Goal: Task Accomplishment & Management: Manage account settings

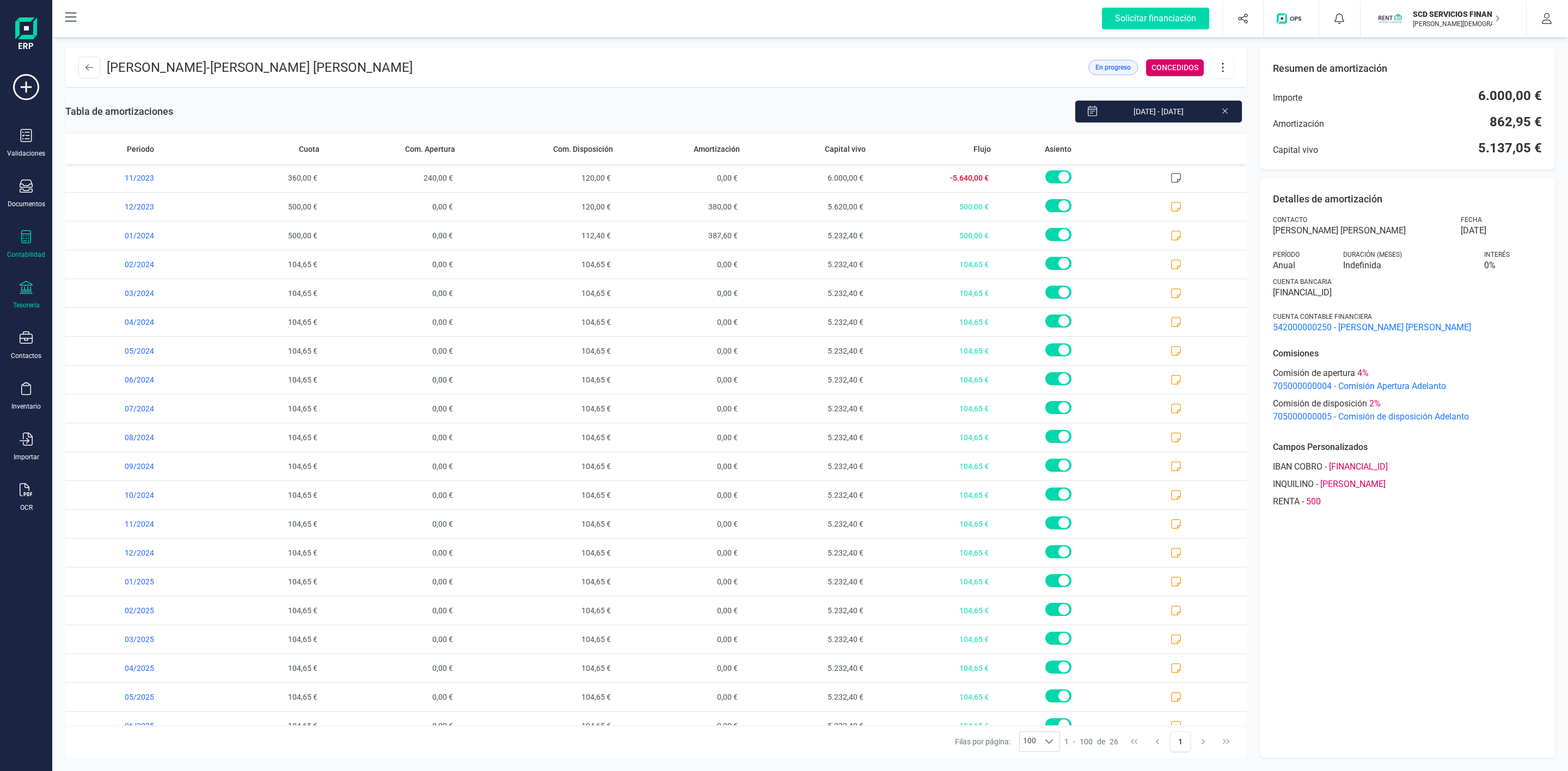
click at [26, 289] on icon at bounding box center [26, 287] width 13 height 13
click at [93, 256] on span "Remesas" at bounding box center [114, 257] width 59 height 13
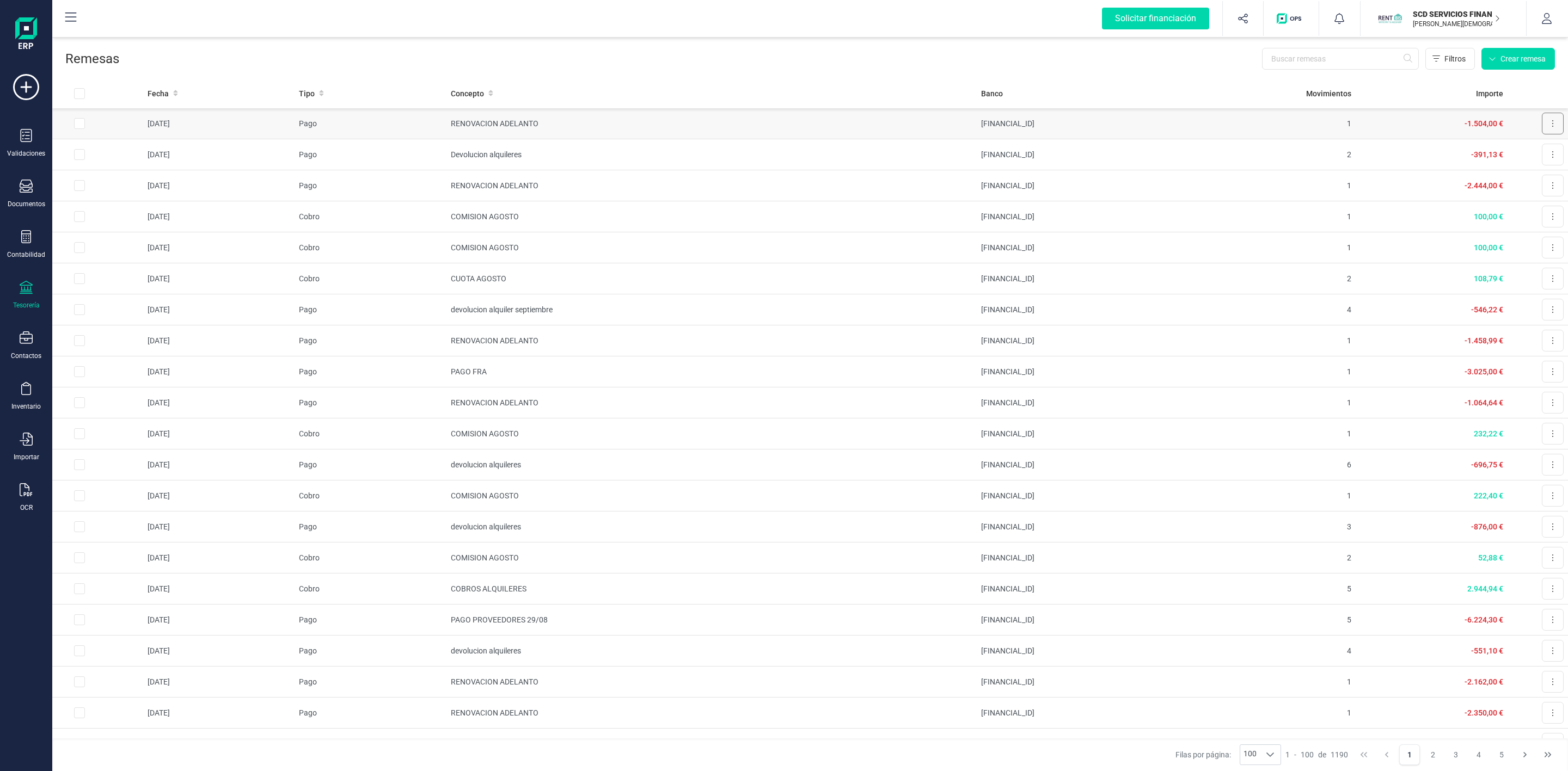
click at [1551, 124] on icon at bounding box center [1552, 123] width 2 height 8
click at [1488, 150] on span "Descargar documento" at bounding box center [1517, 151] width 75 height 11
click at [1082, 191] on td "[FINANCIAL_ID]" at bounding box center [1090, 186] width 227 height 31
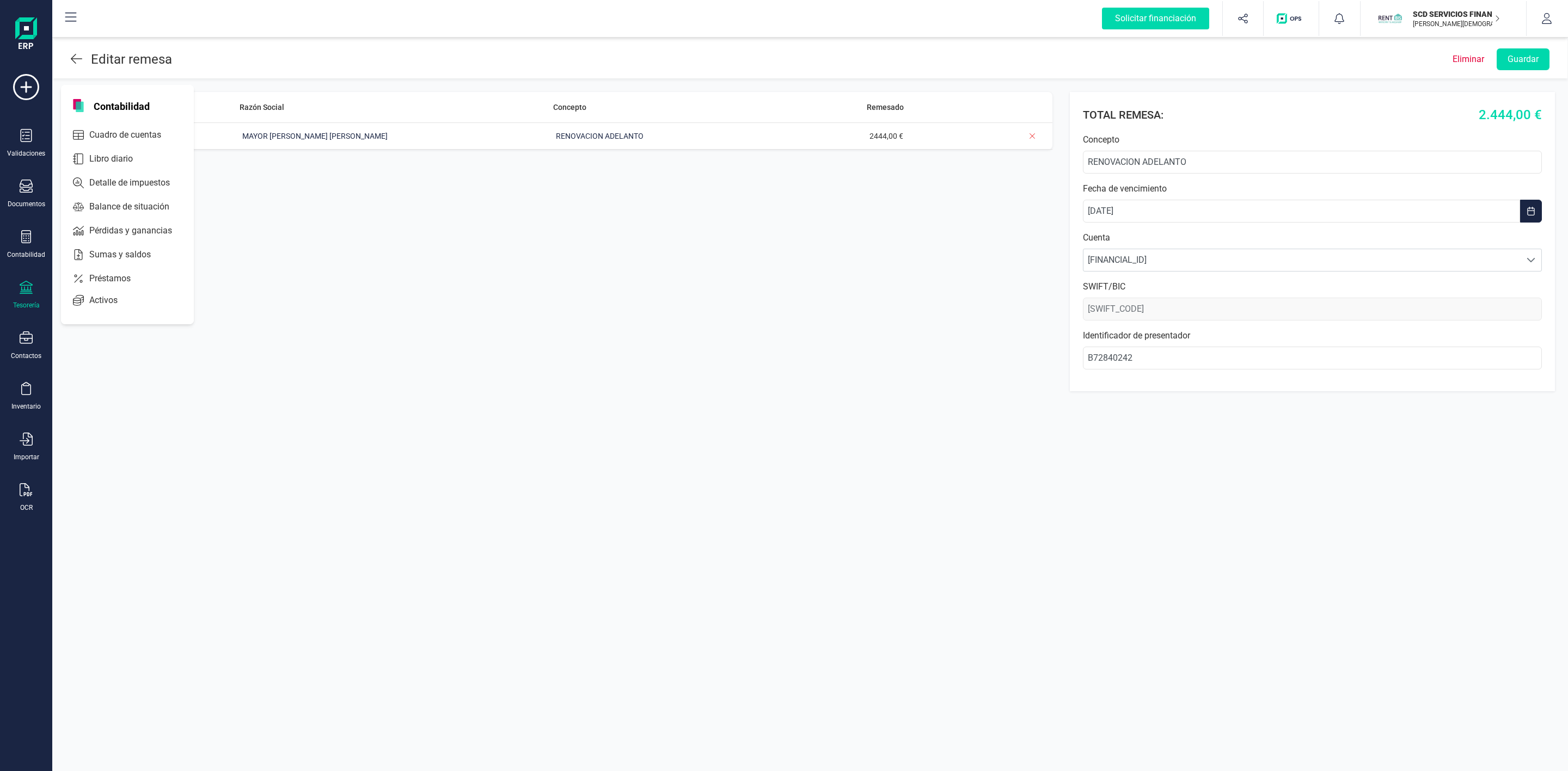
click at [33, 289] on div "Tesorería" at bounding box center [26, 295] width 43 height 29
click at [113, 255] on span "Remesas" at bounding box center [112, 257] width 59 height 13
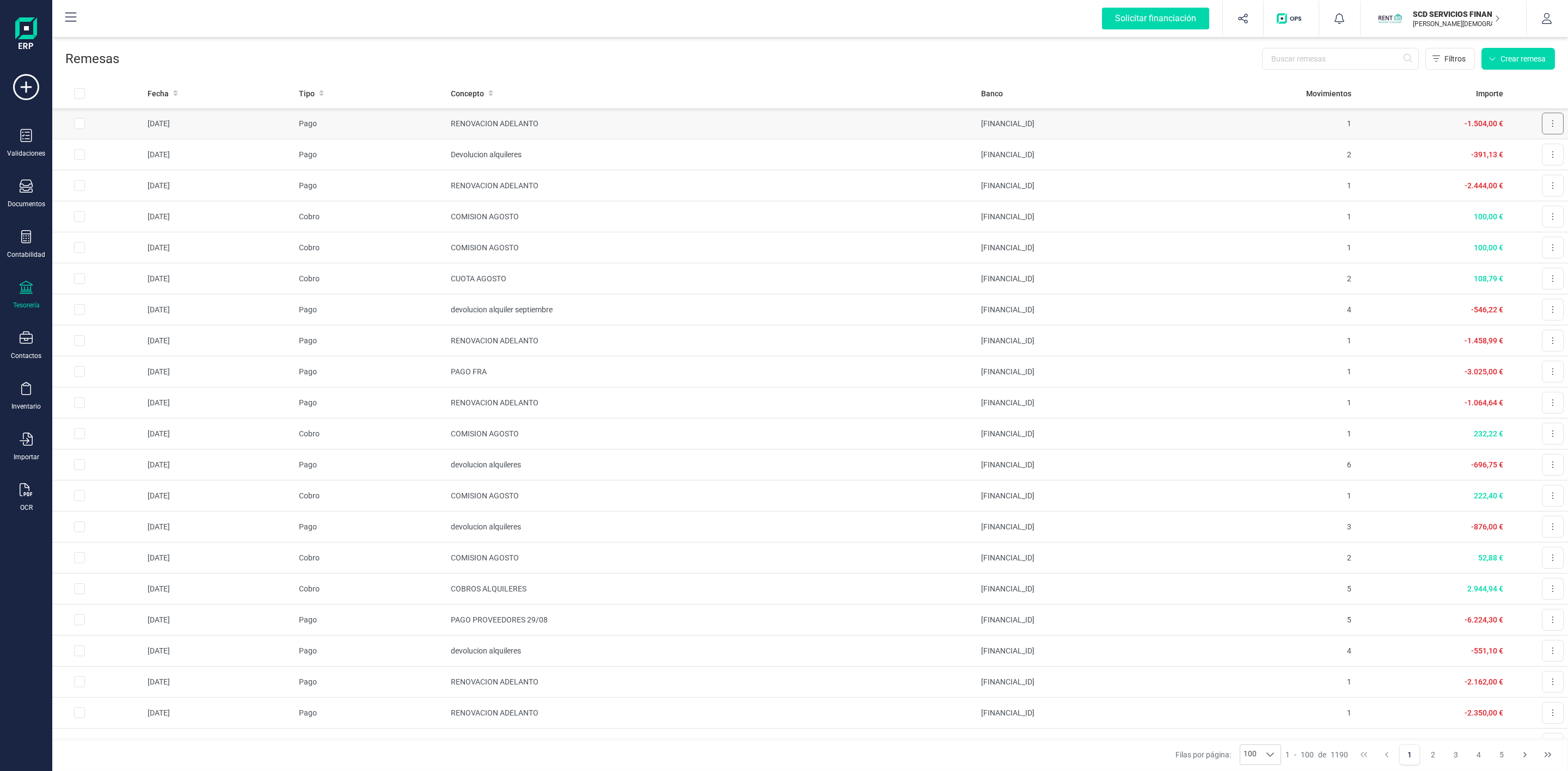
click at [1545, 124] on button at bounding box center [1552, 123] width 22 height 22
click at [1479, 147] on span "Descargar documento" at bounding box center [1517, 151] width 75 height 11
click at [118, 279] on span "Préstamos" at bounding box center [117, 279] width 65 height 13
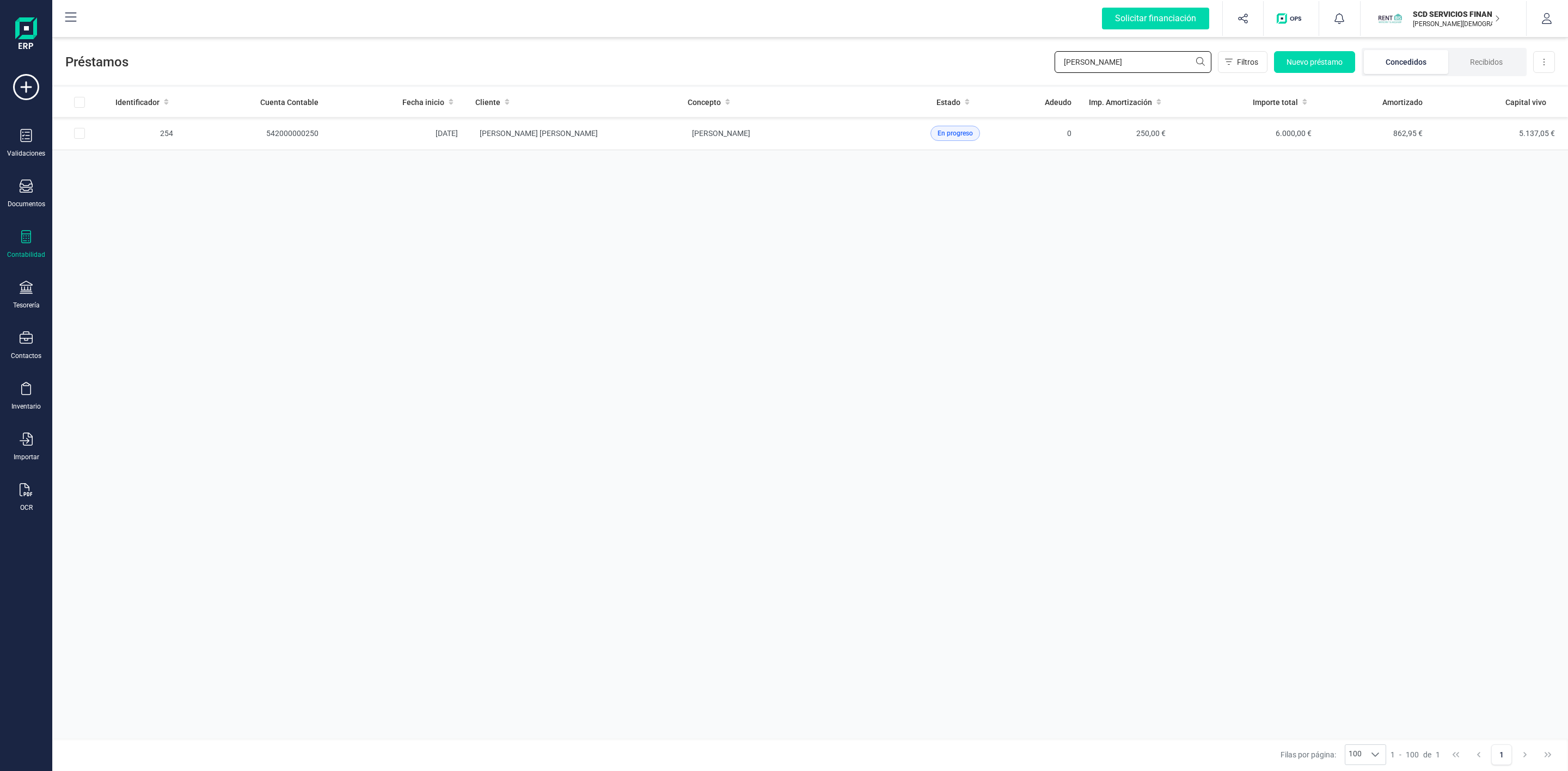
drag, startPoint x: 1147, startPoint y: 60, endPoint x: 972, endPoint y: 80, distance: 176.1
click at [974, 80] on div "Préstamos EVA GARCIA Filtros Nuevo préstamo Concedidos Recibidos Descargar Excel" at bounding box center [809, 59] width 1515 height 50
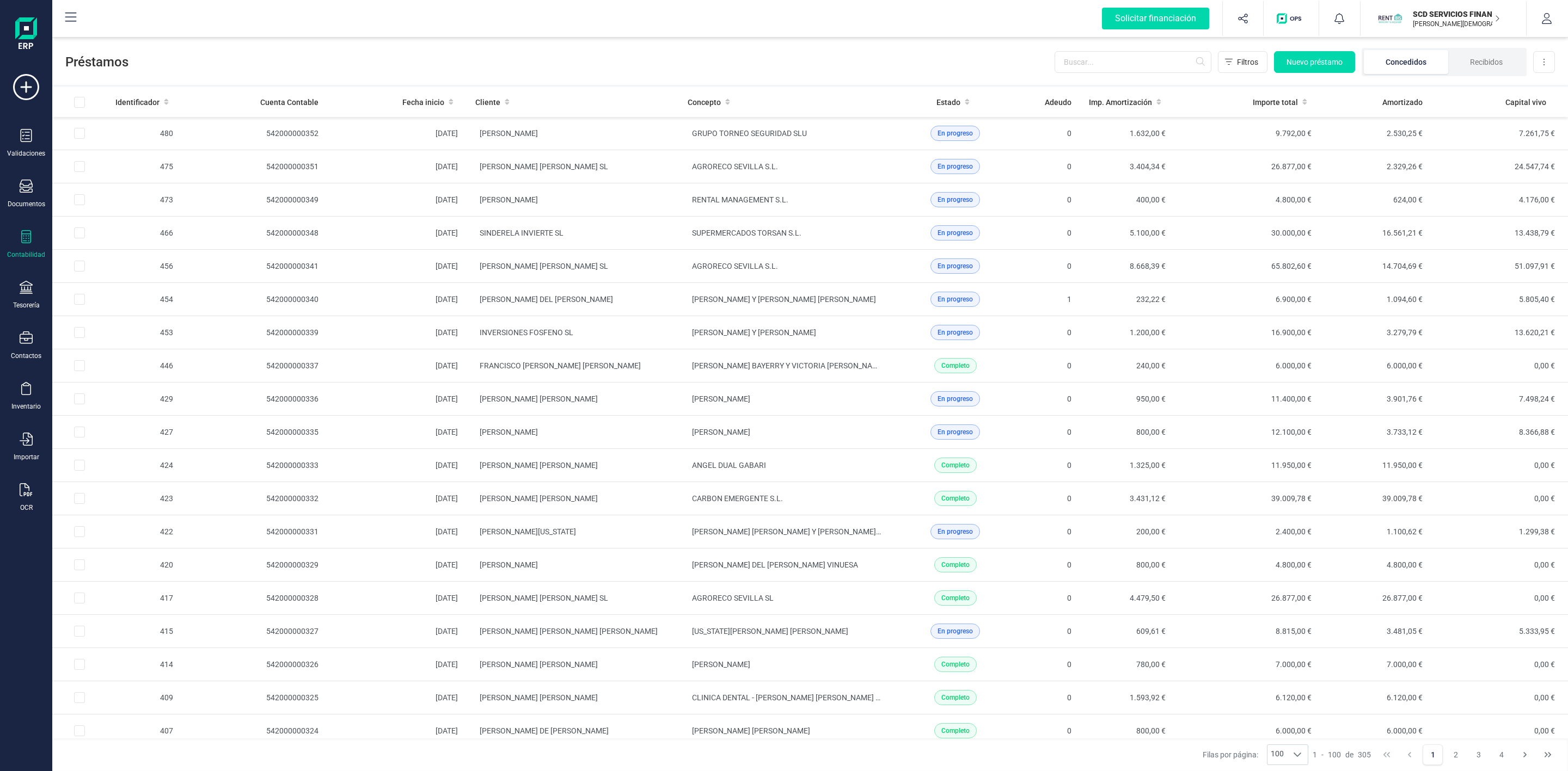
click at [26, 246] on div at bounding box center [26, 238] width 13 height 16
click at [20, 286] on icon at bounding box center [26, 287] width 13 height 13
click at [24, 290] on icon at bounding box center [26, 287] width 13 height 13
click at [29, 289] on icon at bounding box center [26, 287] width 13 height 13
click at [113, 258] on span "Remesas" at bounding box center [114, 257] width 59 height 13
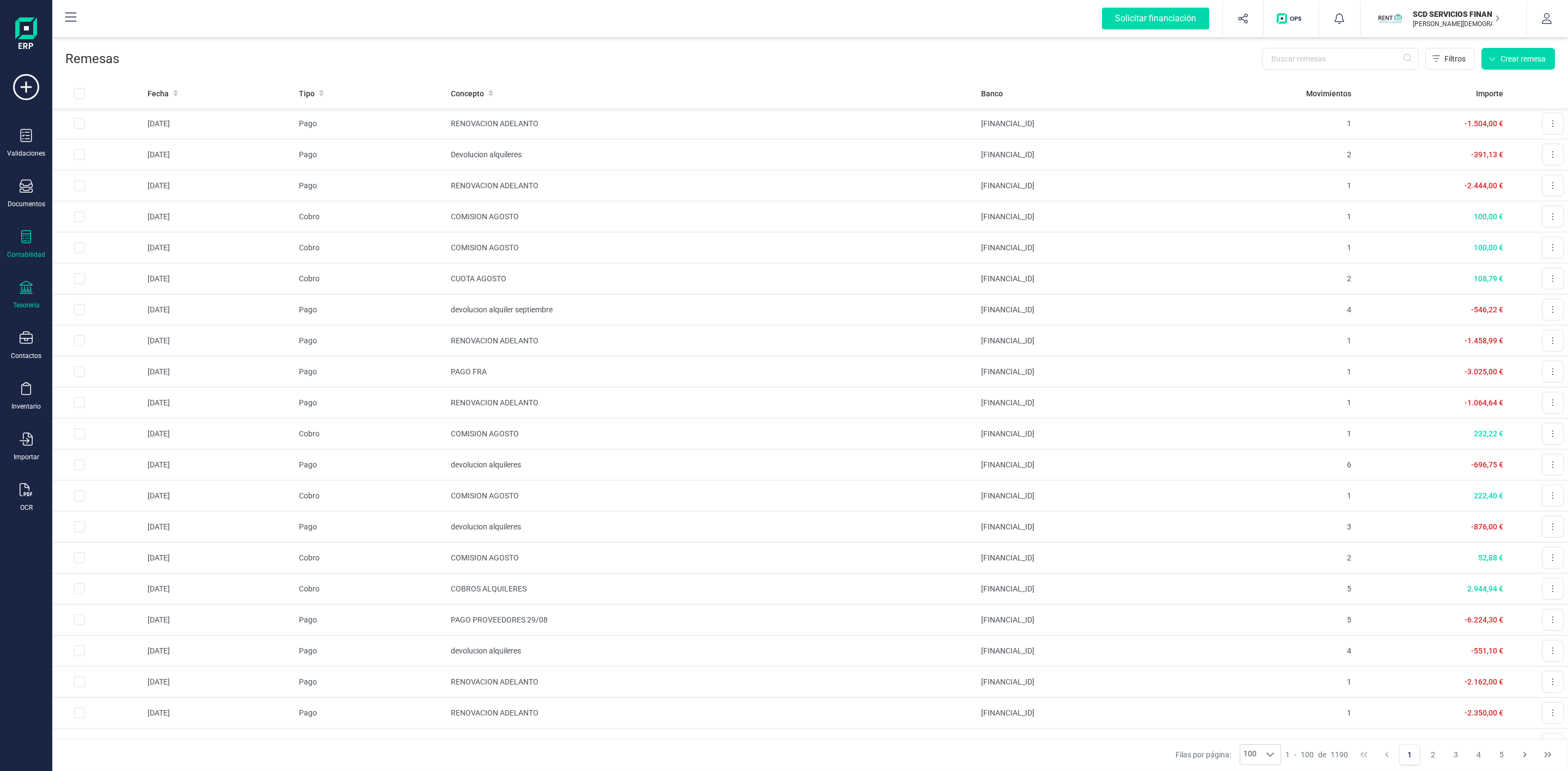
click at [20, 240] on icon at bounding box center [26, 237] width 13 height 13
click at [103, 285] on span "Préstamos" at bounding box center [117, 279] width 65 height 13
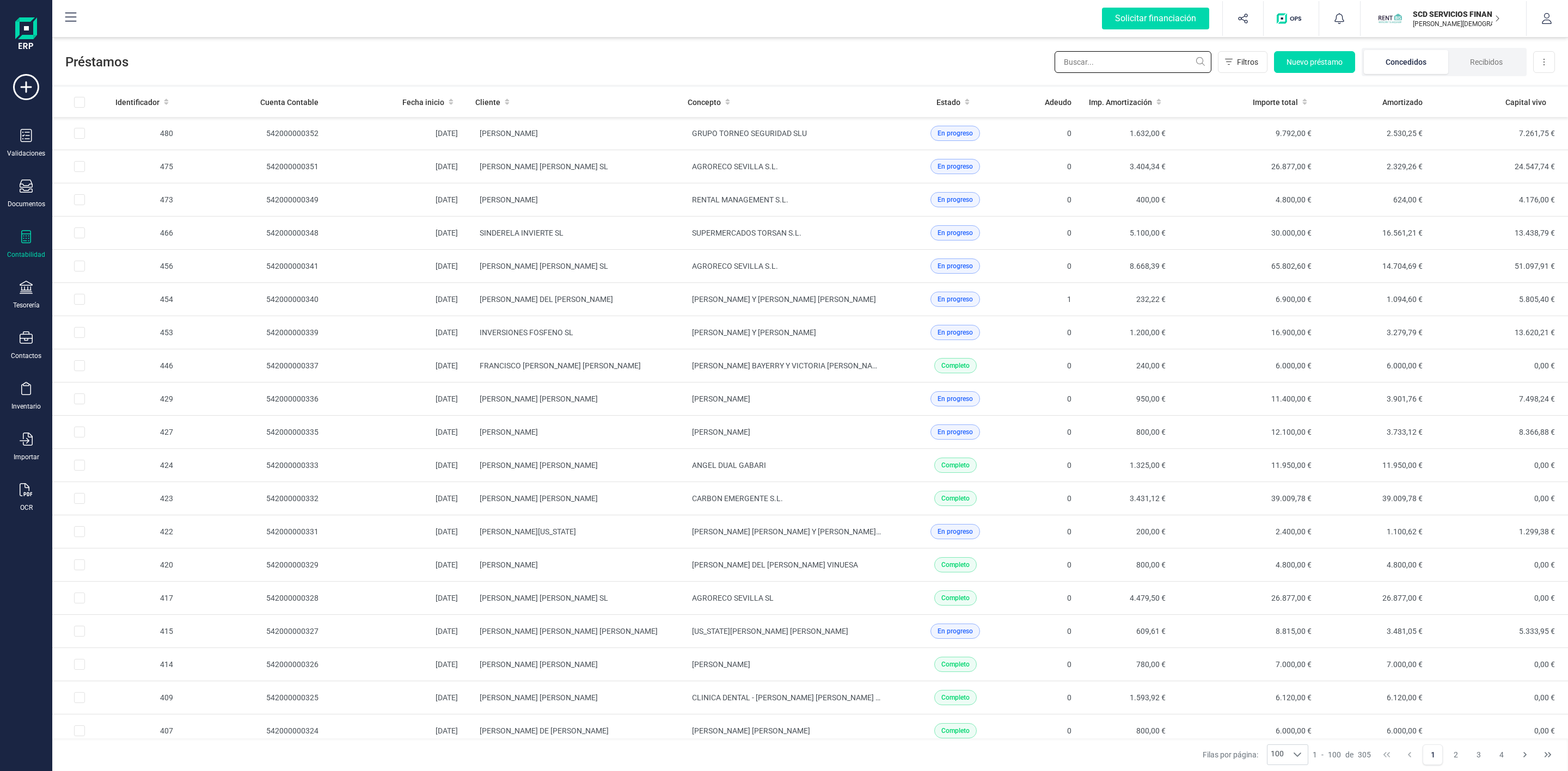
click at [1098, 59] on input "text" at bounding box center [1132, 61] width 157 height 22
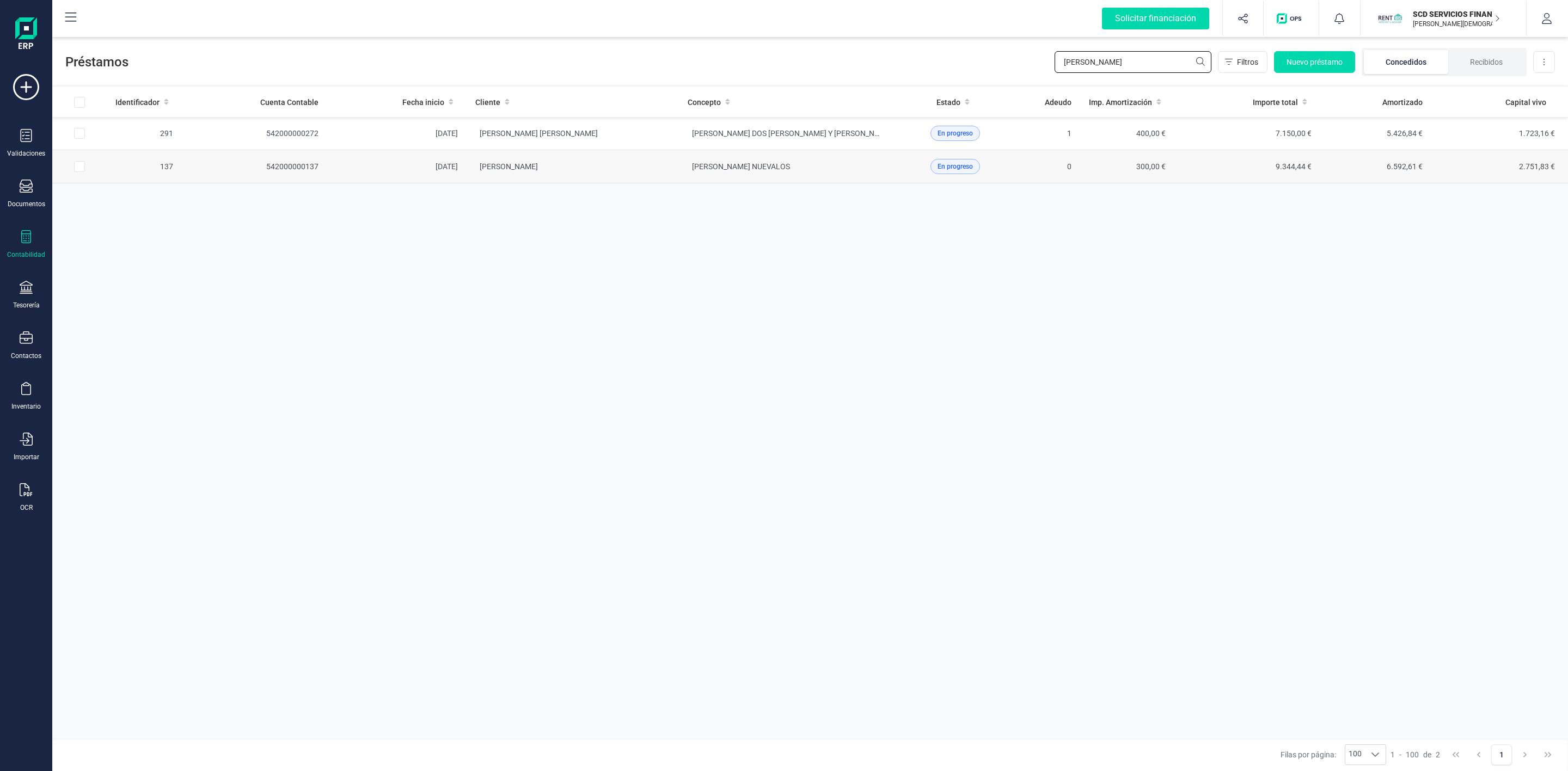
type input "maria dolores"
click at [625, 176] on td "MARIA DOLORES PEREZ IBAÑEZ" at bounding box center [572, 166] width 212 height 33
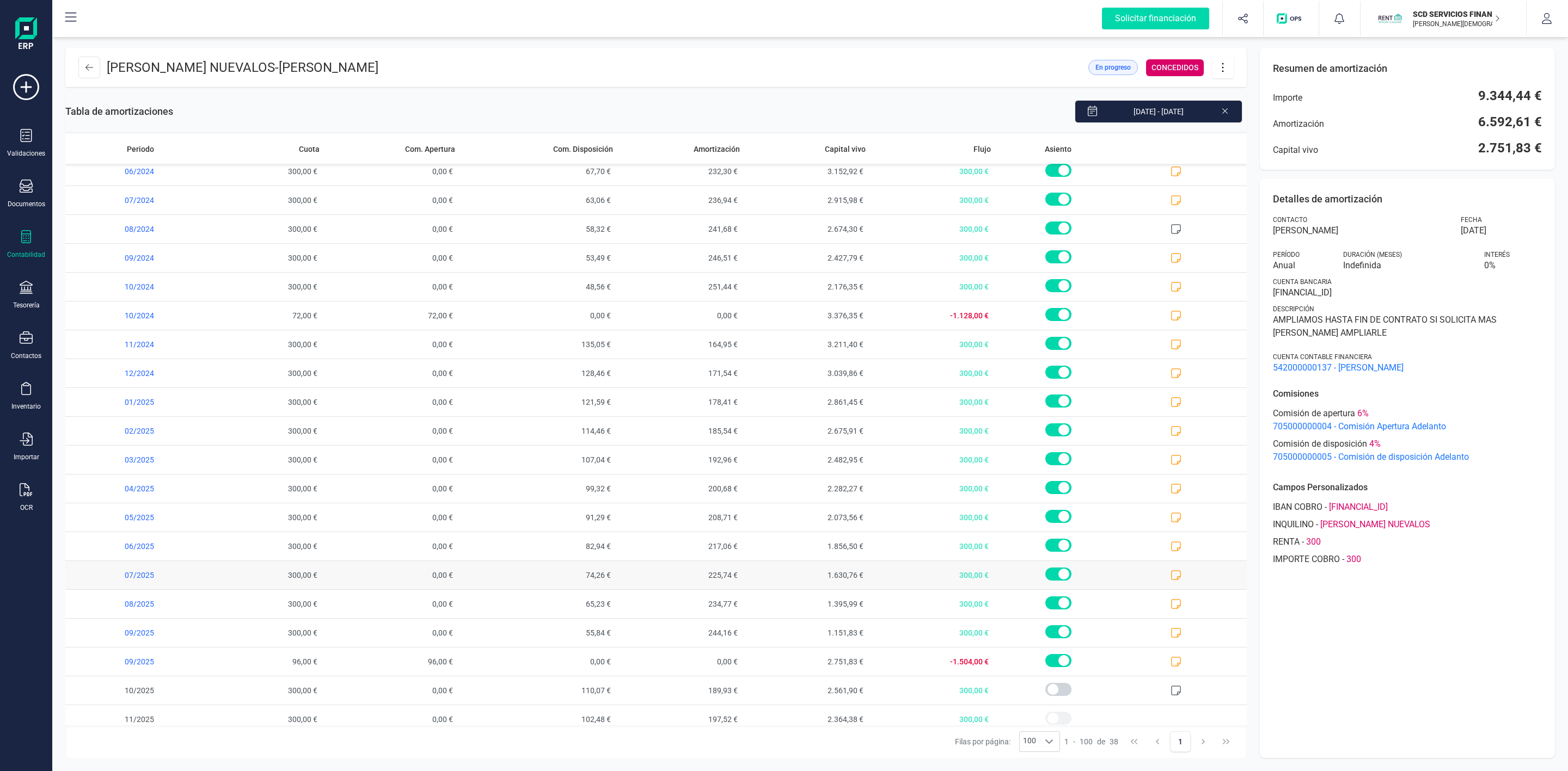
scroll to position [544, 0]
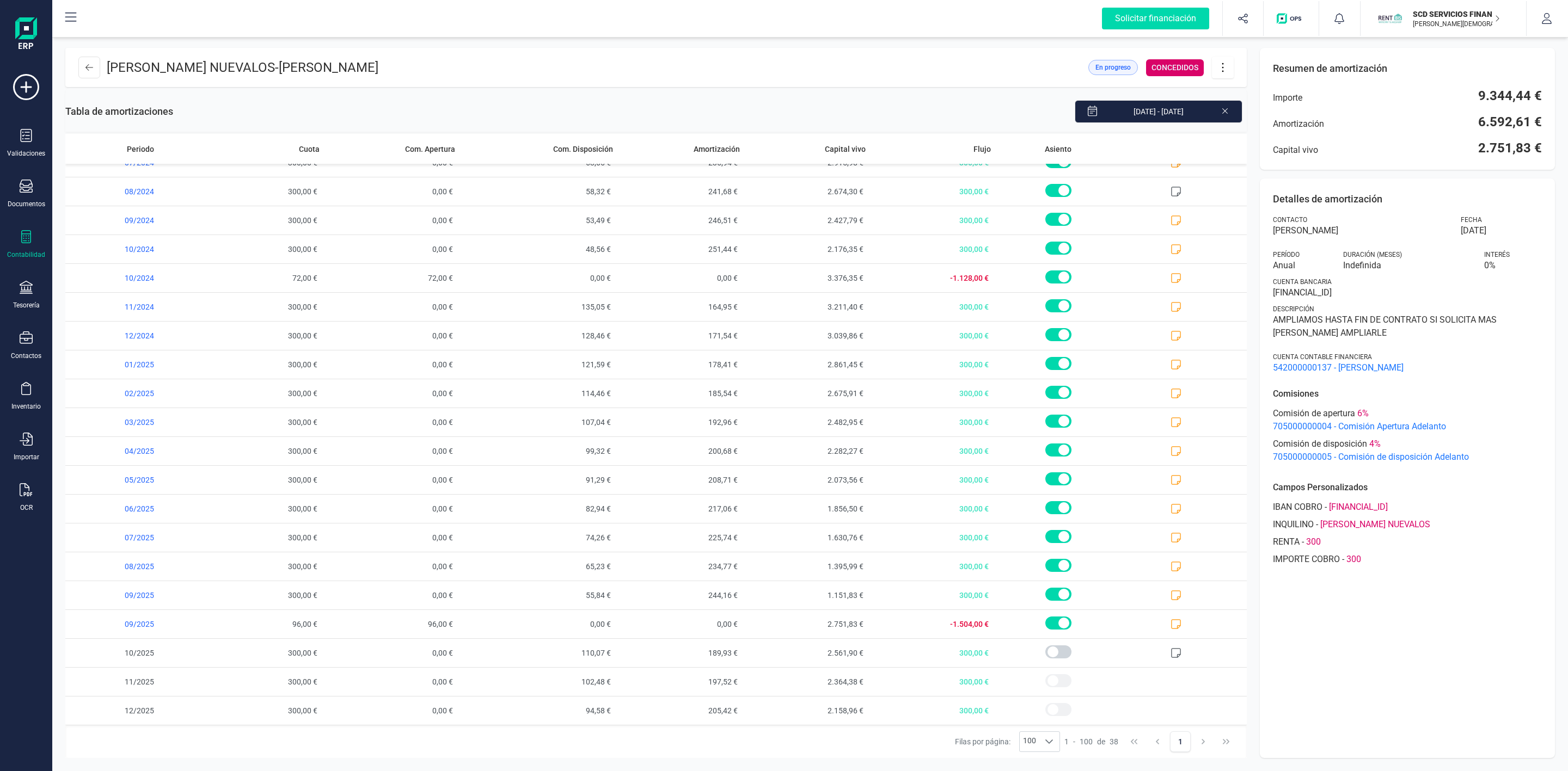
click at [1223, 69] on icon at bounding box center [1223, 67] width 21 height 12
click at [1258, 102] on span "Editar préstamo" at bounding box center [1283, 100] width 100 height 8
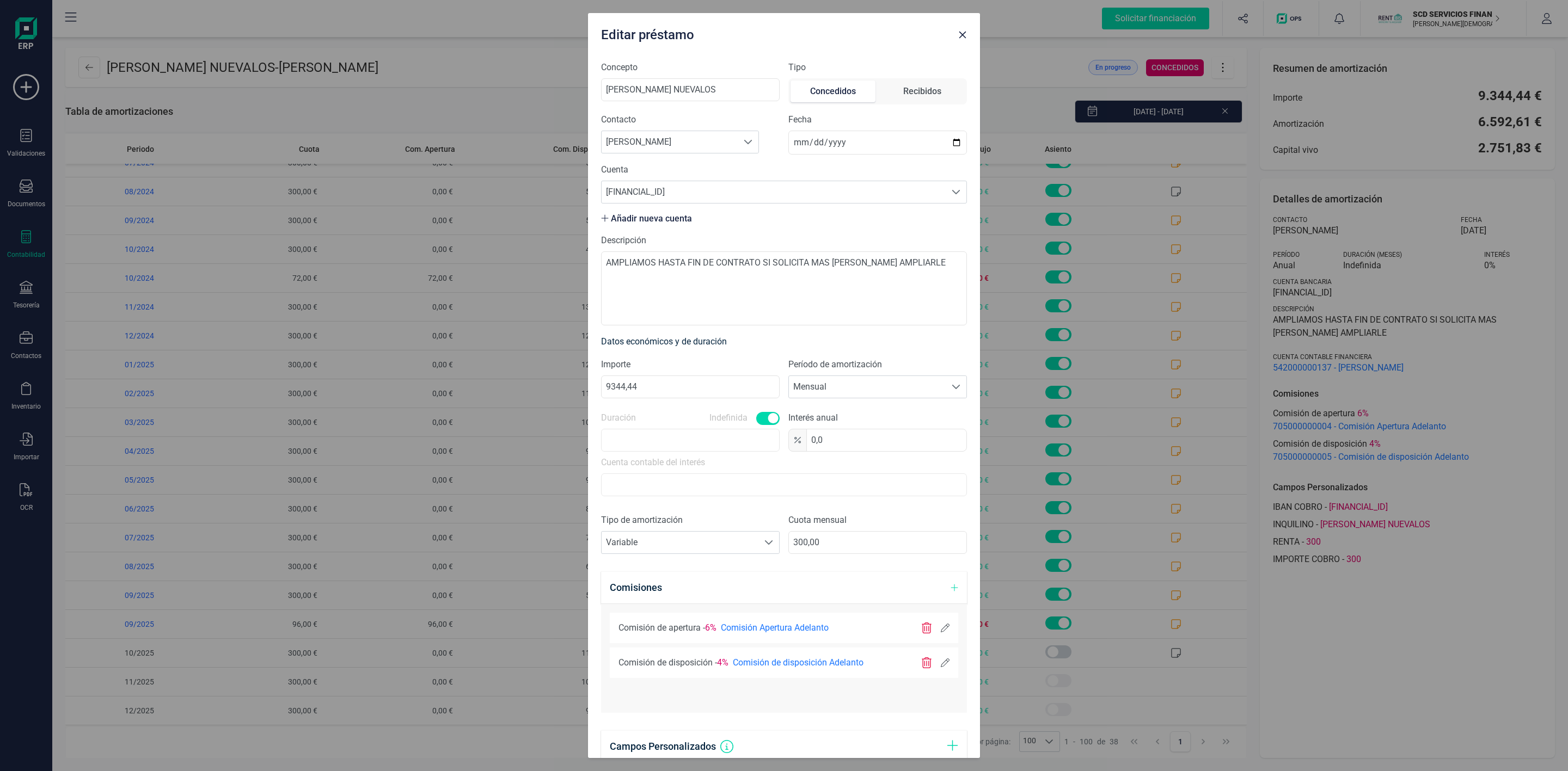
click at [941, 663] on icon at bounding box center [945, 663] width 8 height 8
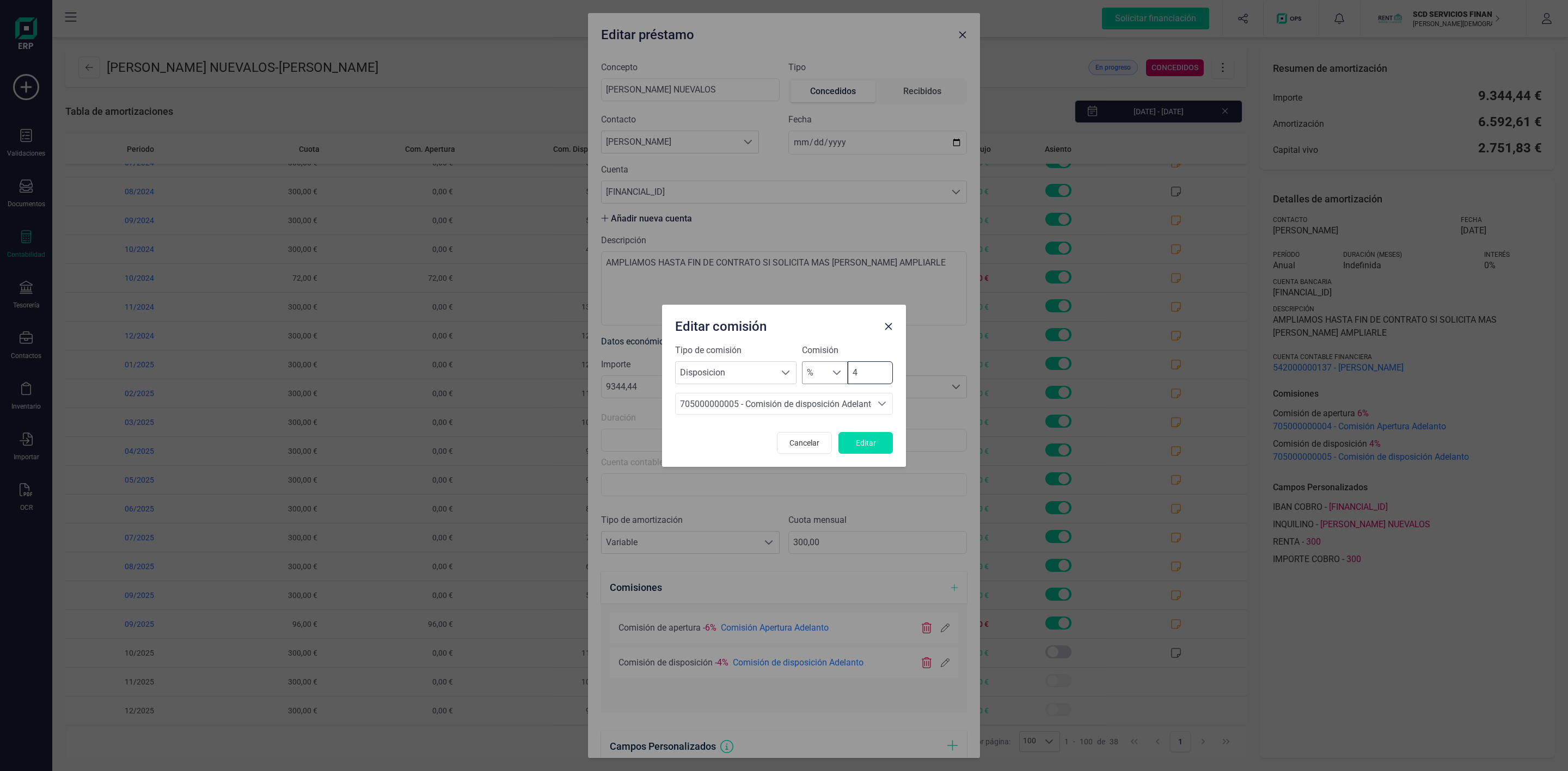
drag, startPoint x: 874, startPoint y: 376, endPoint x: 826, endPoint y: 377, distance: 48.0
click at [826, 377] on div "% % 4" at bounding box center [847, 372] width 91 height 23
type input "0"
click at [887, 445] on button "Editar" at bounding box center [866, 442] width 55 height 22
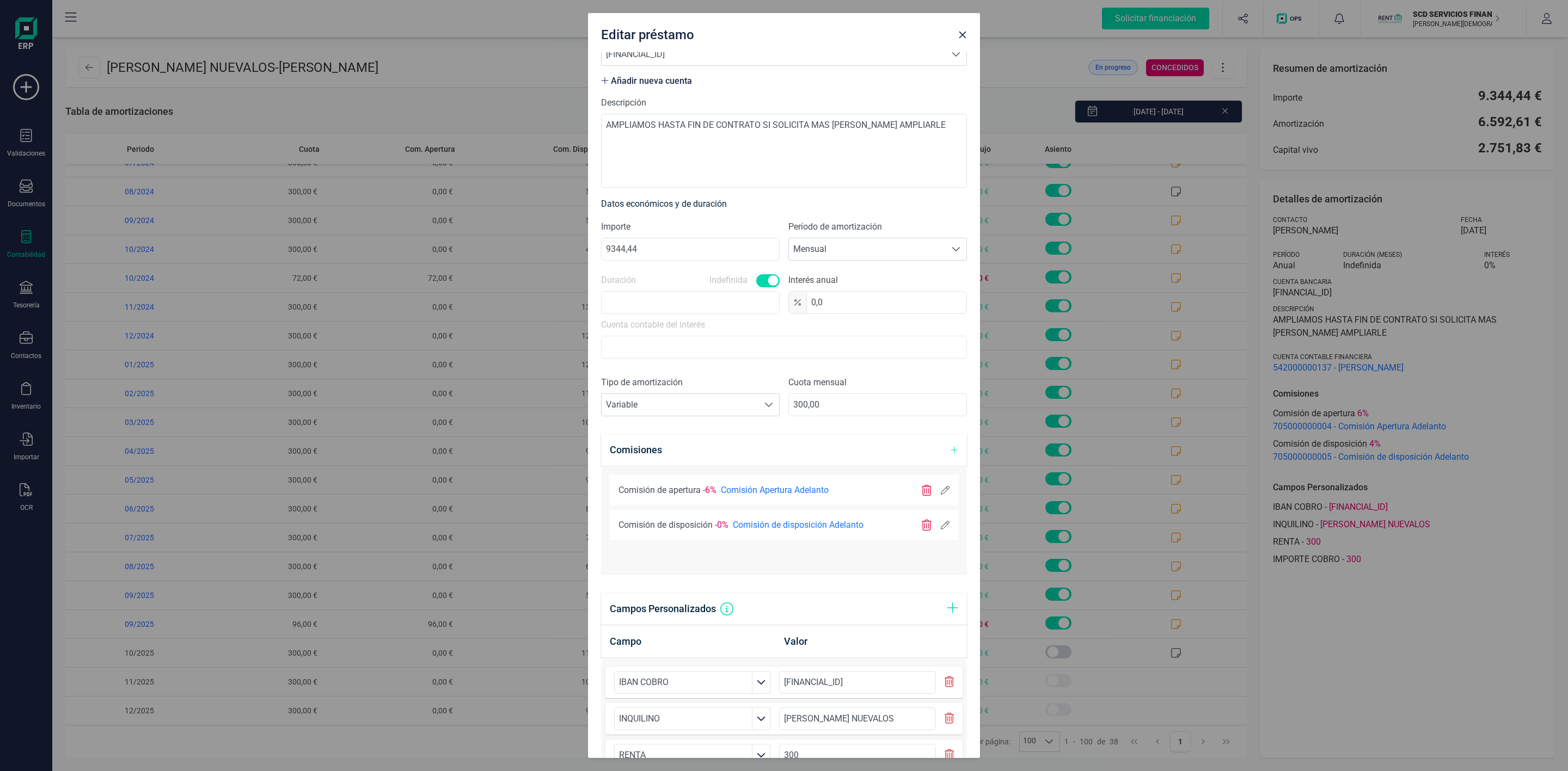
scroll to position [271, 0]
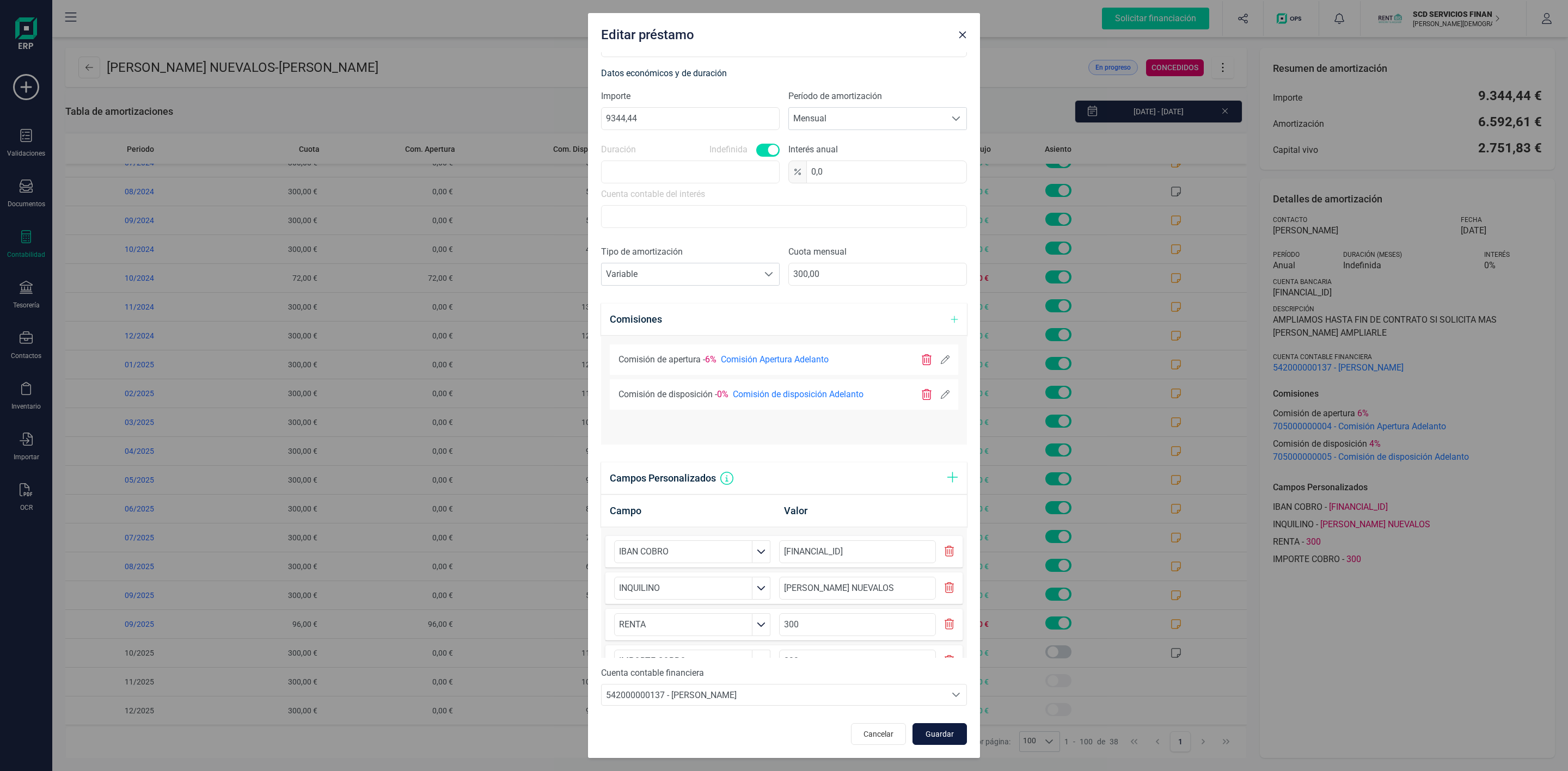
click at [933, 736] on span "Guardar" at bounding box center [939, 734] width 29 height 11
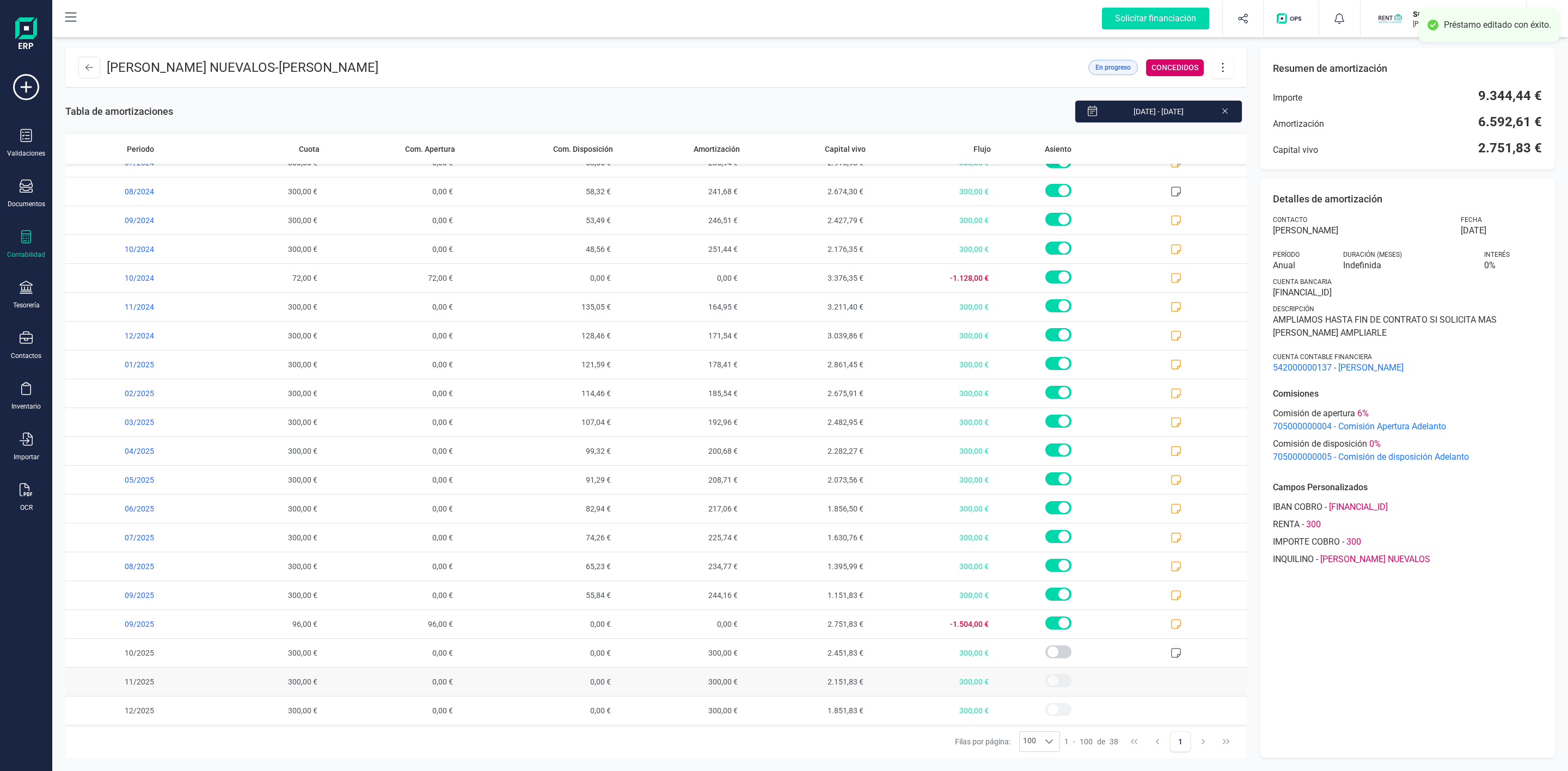
scroll to position [0, 0]
click at [1052, 622] on span at bounding box center [1058, 623] width 26 height 13
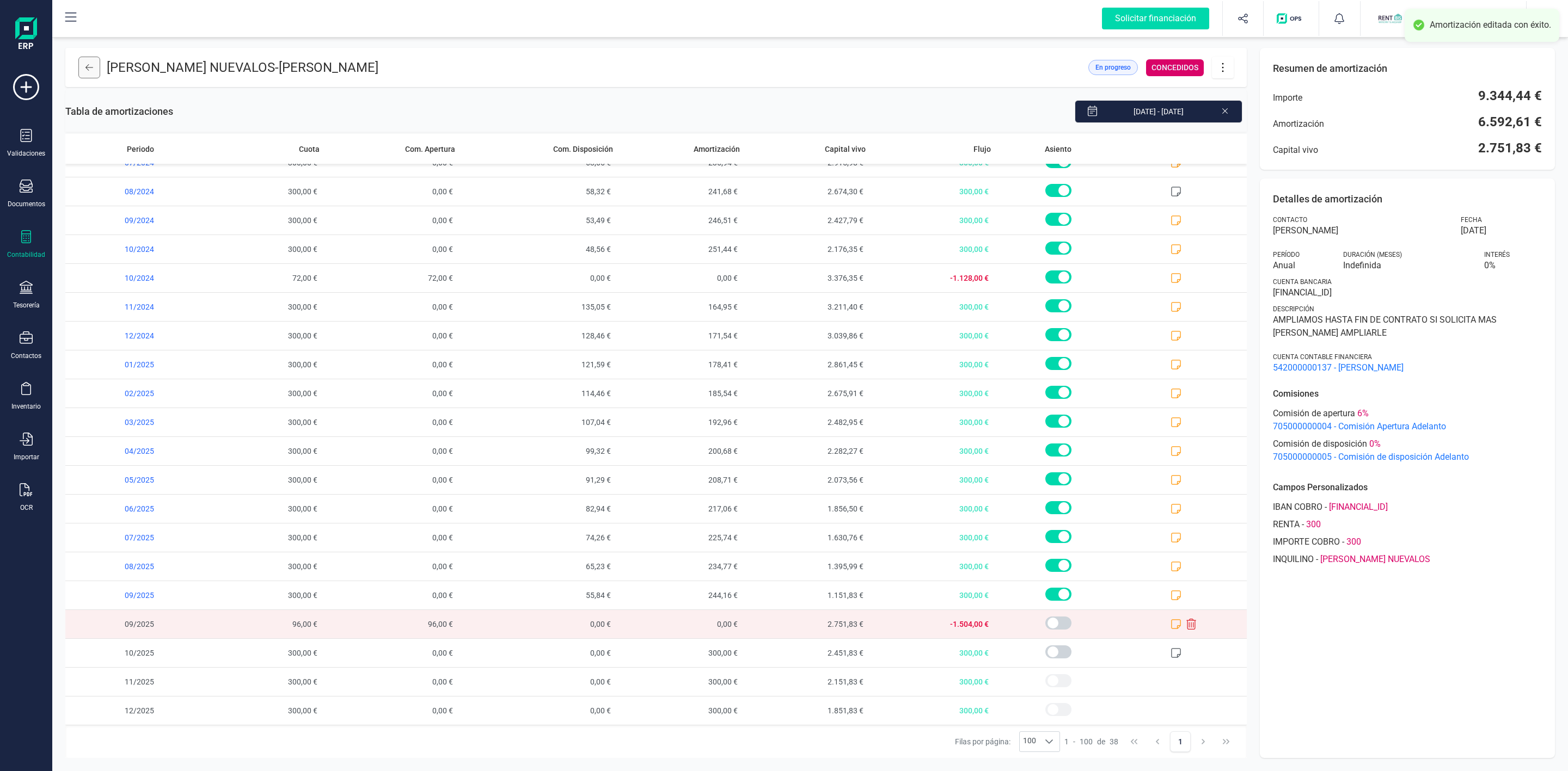
click at [89, 66] on icon at bounding box center [90, 67] width 8 height 8
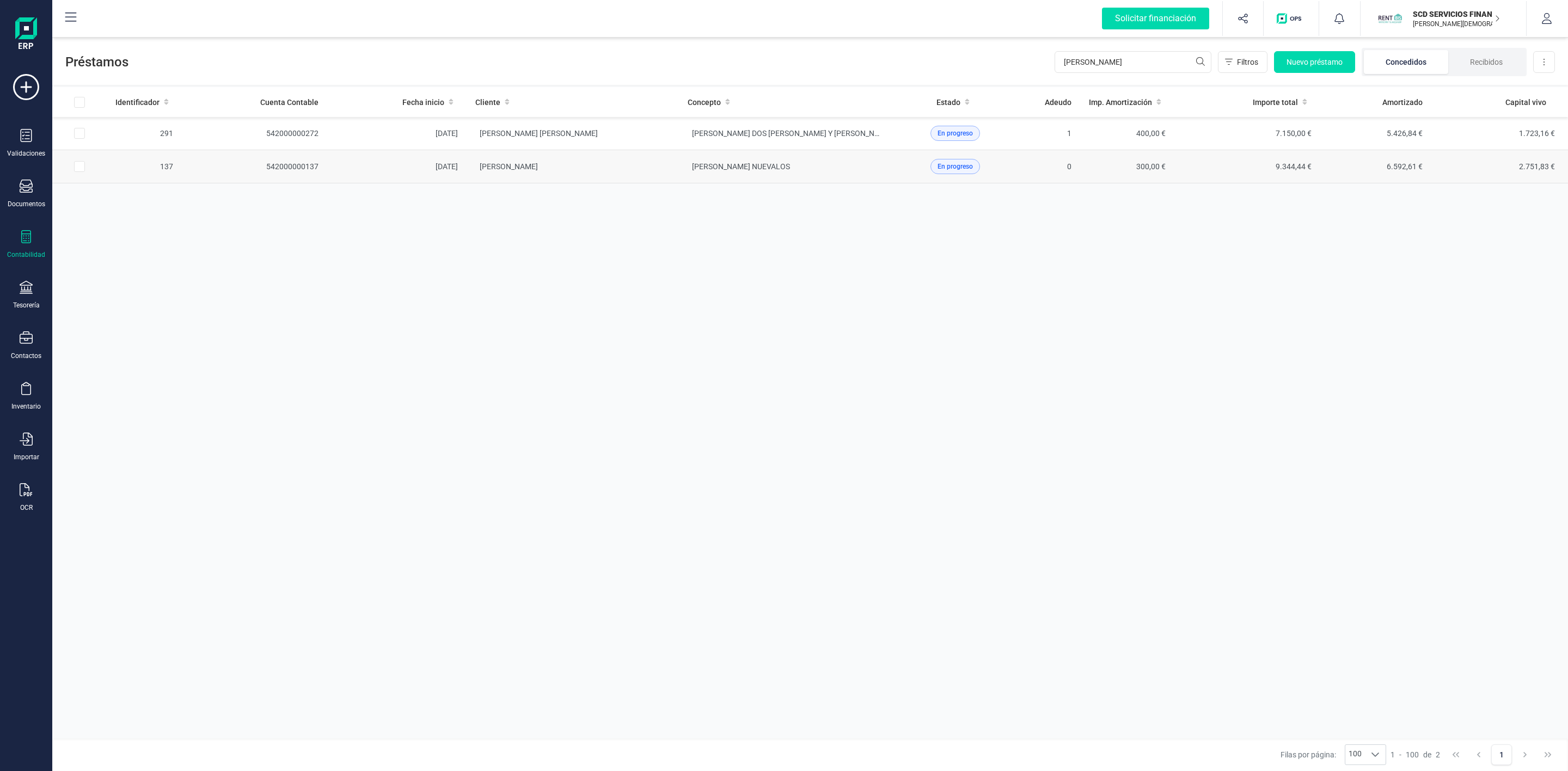
click at [84, 167] on input "Row Selected 2edd2fe9-3af0-4017-b237-929a90784345" at bounding box center [80, 167] width 11 height 11
checkbox input "true"
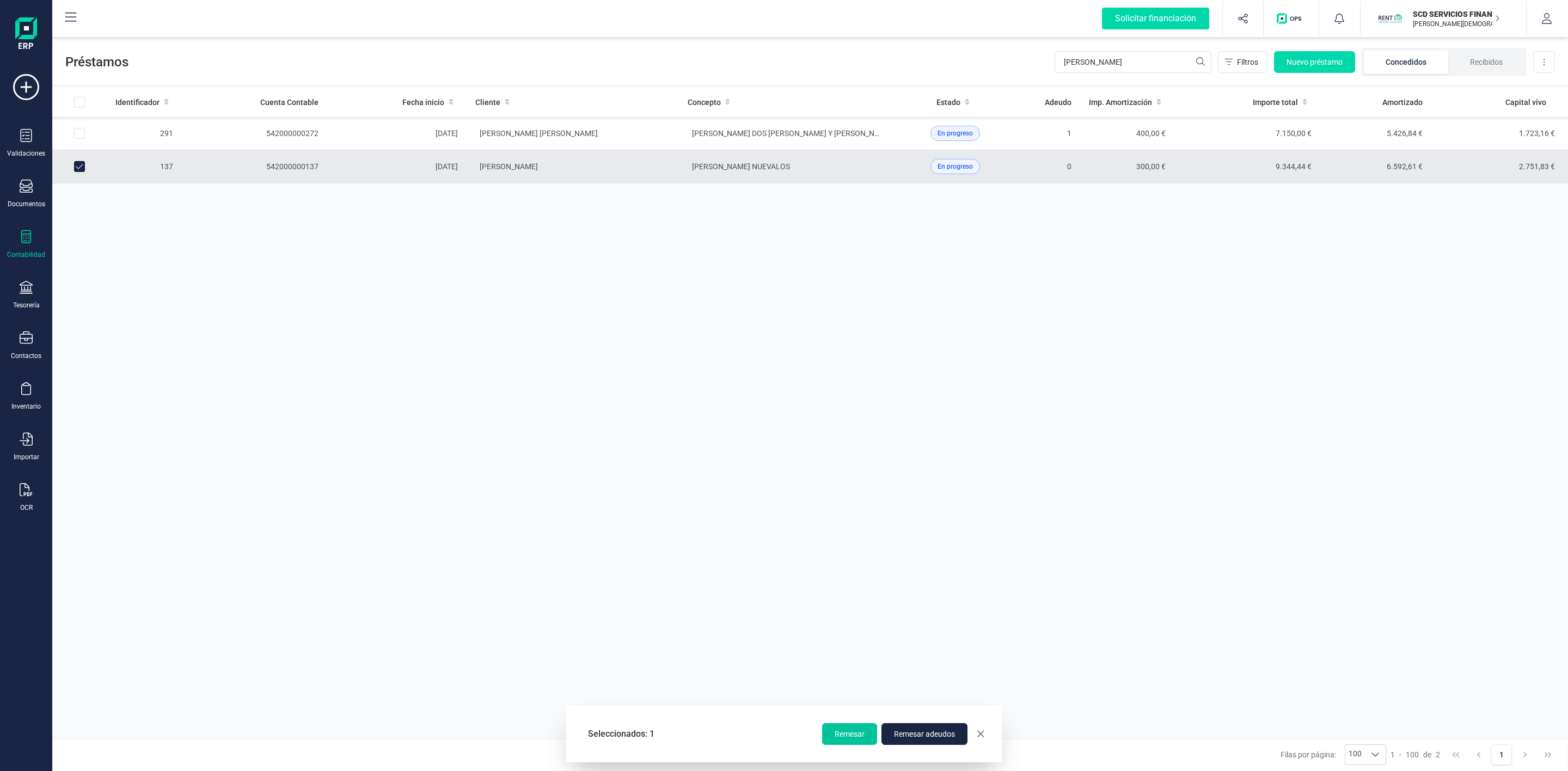
click at [851, 738] on span "Remesar" at bounding box center [850, 734] width 30 height 11
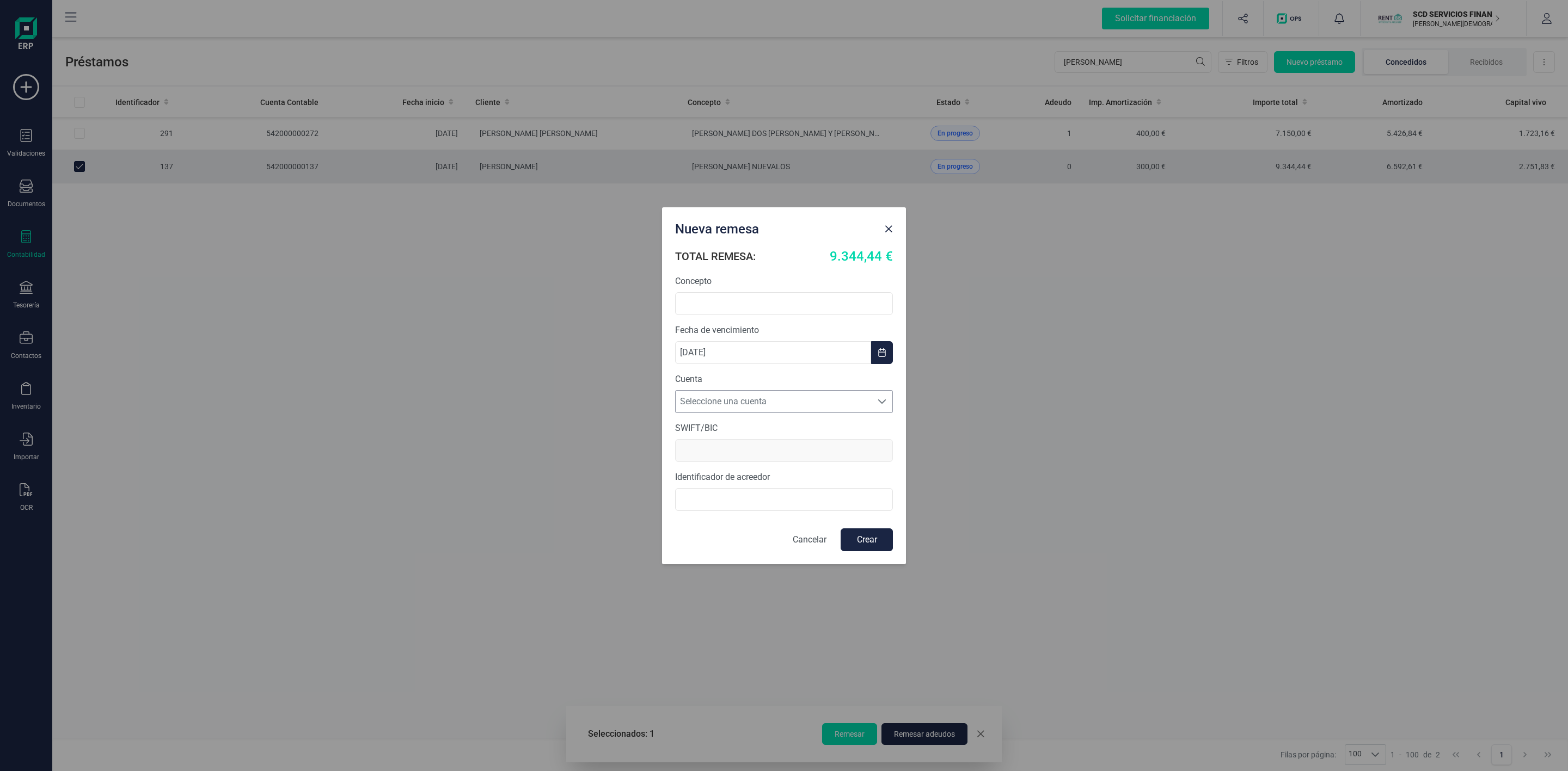
click at [700, 397] on span "Seleccione una cuenta" at bounding box center [773, 402] width 196 height 22
click at [699, 430] on li "[FINANCIAL_ID]" at bounding box center [784, 428] width 218 height 22
type input "[SWIFT_CODE]"
type input "B72840242"
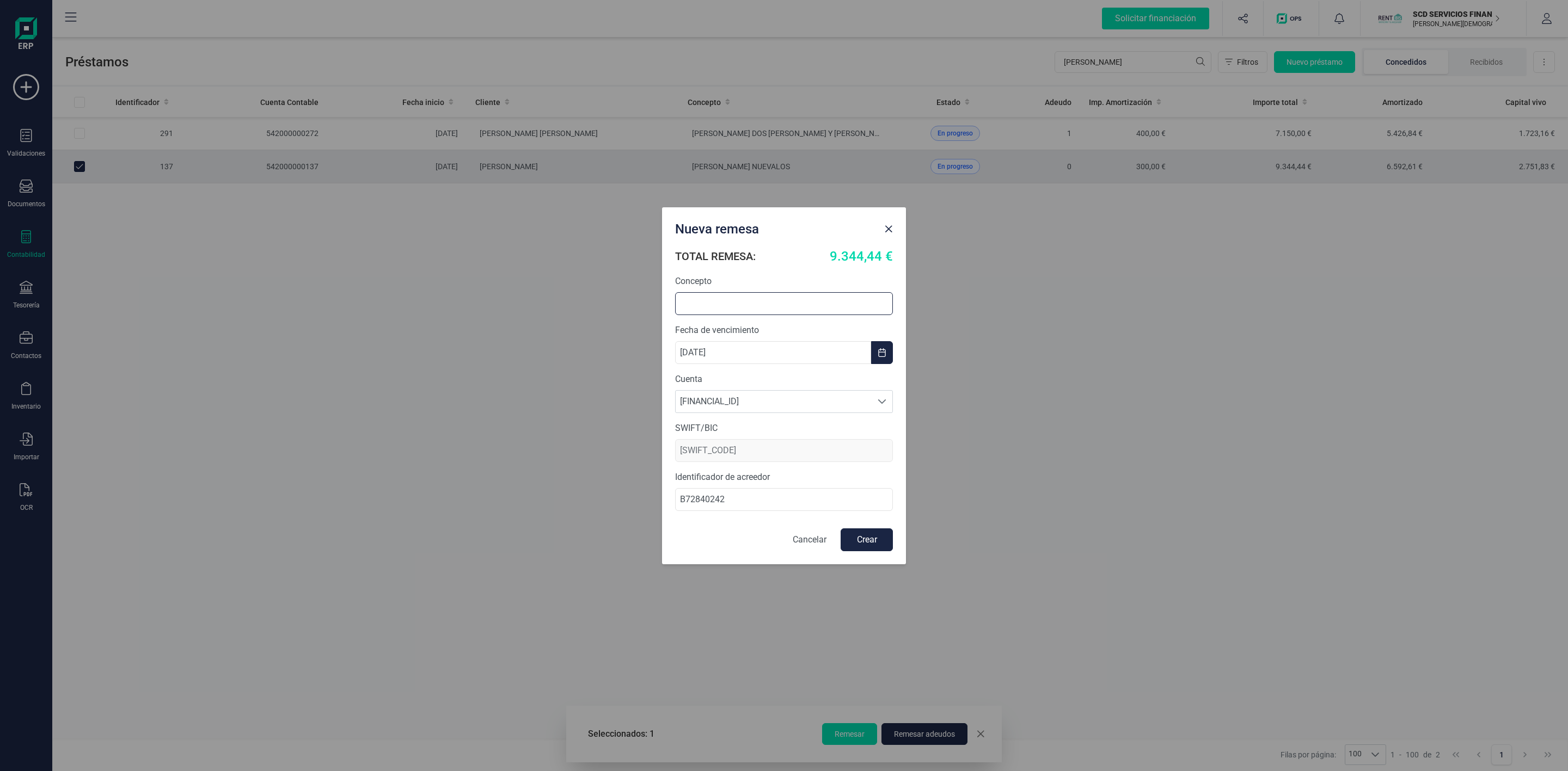
click at [734, 302] on input "text" at bounding box center [784, 303] width 218 height 23
click at [738, 305] on input "text" at bounding box center [784, 303] width 218 height 23
type input "R"
type input "RENOVACION ADELANTO"
click at [867, 539] on button "Crear" at bounding box center [866, 540] width 52 height 23
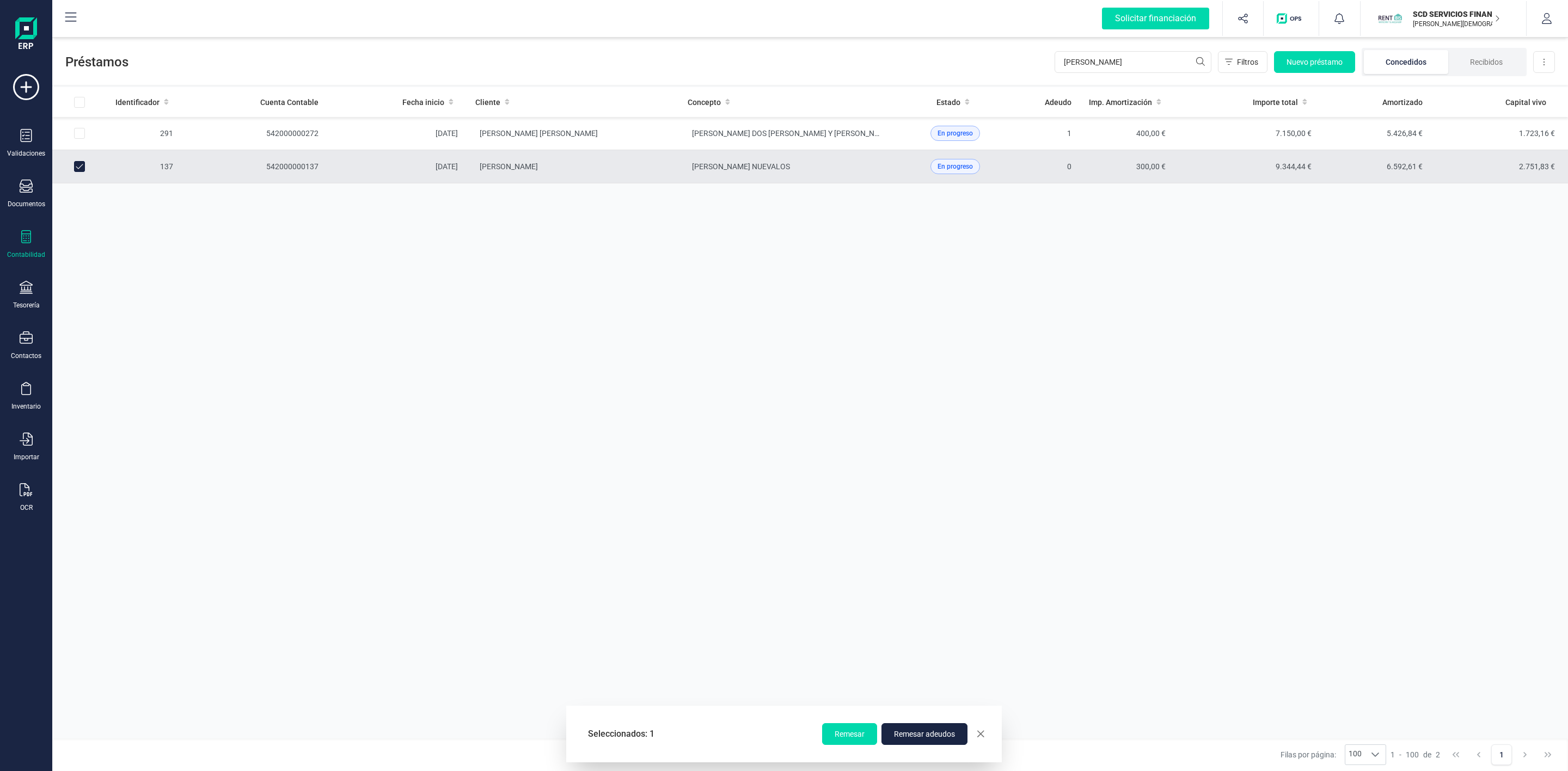
checkbox input "false"
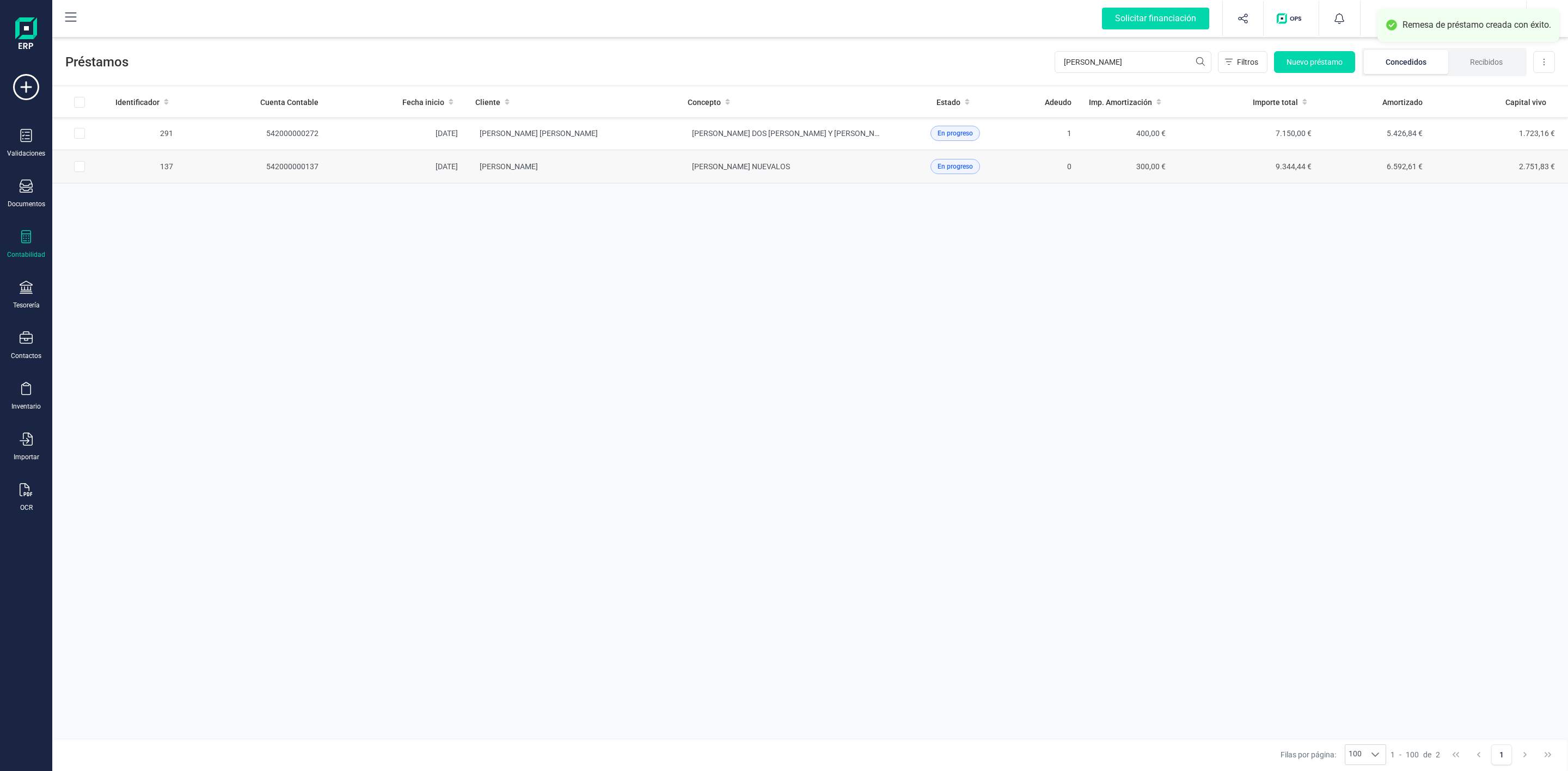
click at [634, 170] on td "MARIA DOLORES PEREZ IBAÑEZ" at bounding box center [572, 166] width 212 height 33
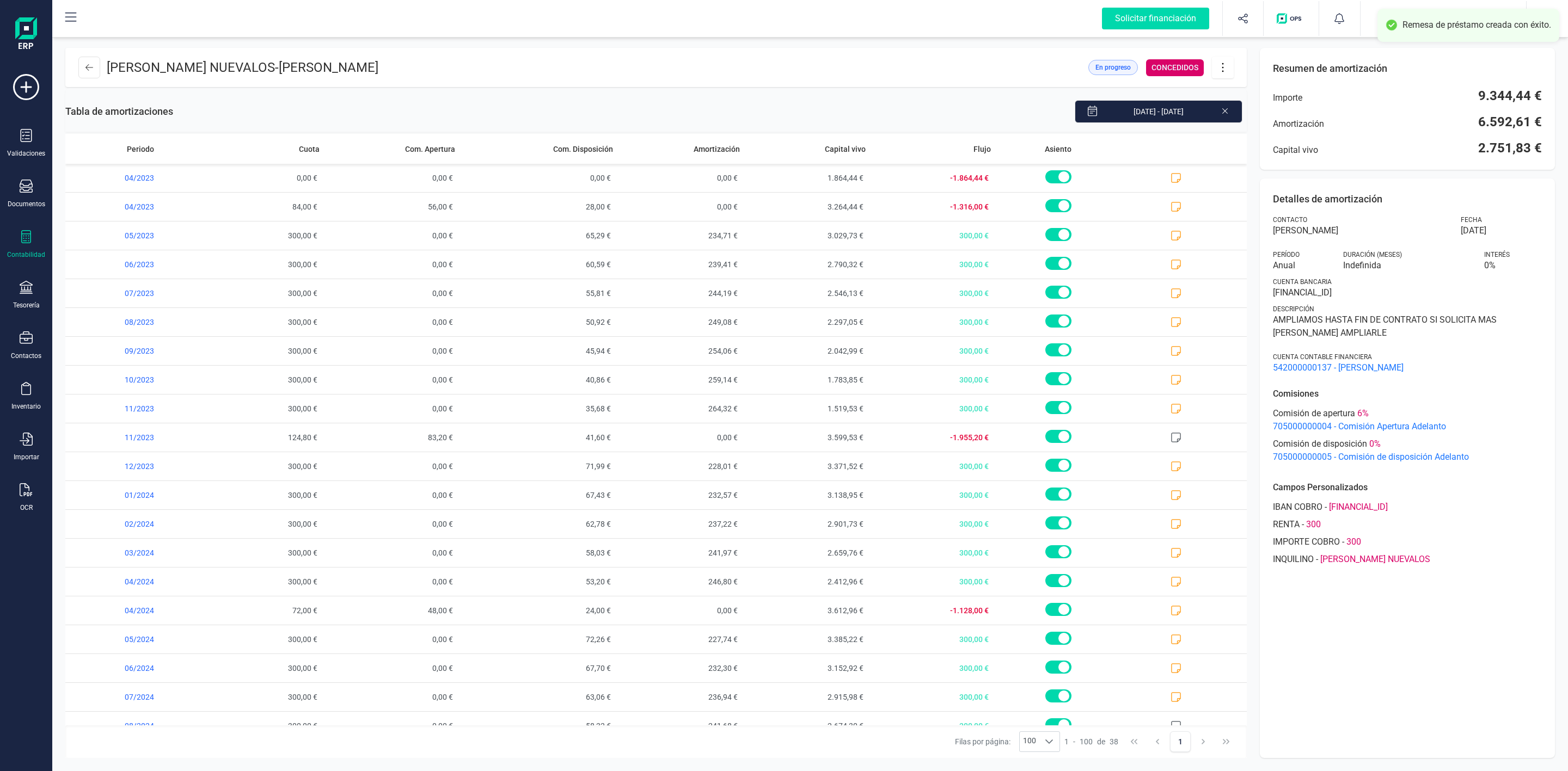
click at [1220, 70] on icon at bounding box center [1223, 67] width 21 height 12
click at [1241, 101] on span "Editar préstamo" at bounding box center [1283, 100] width 100 height 8
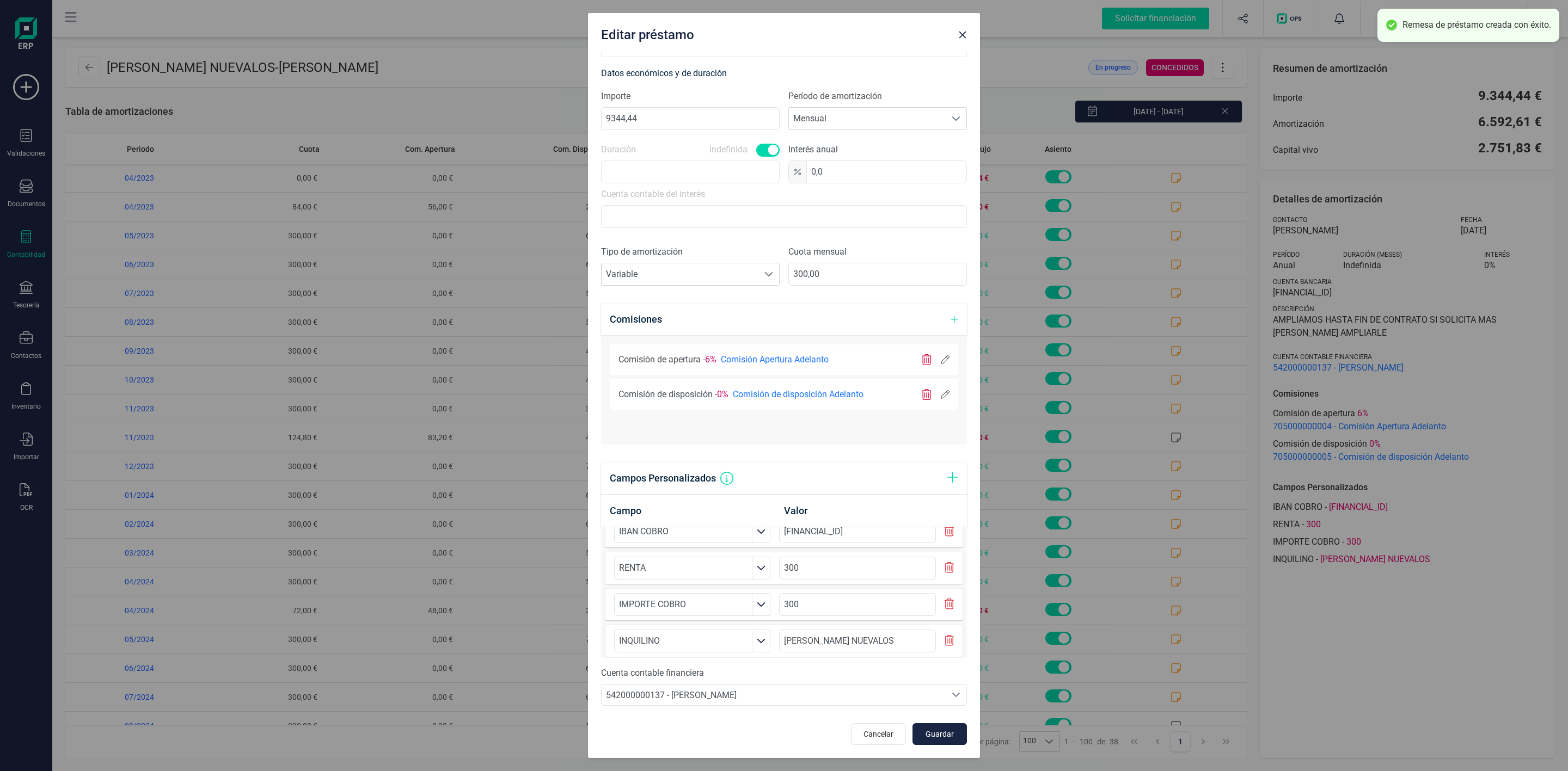
scroll to position [31, 0]
click at [941, 392] on icon at bounding box center [945, 394] width 8 height 8
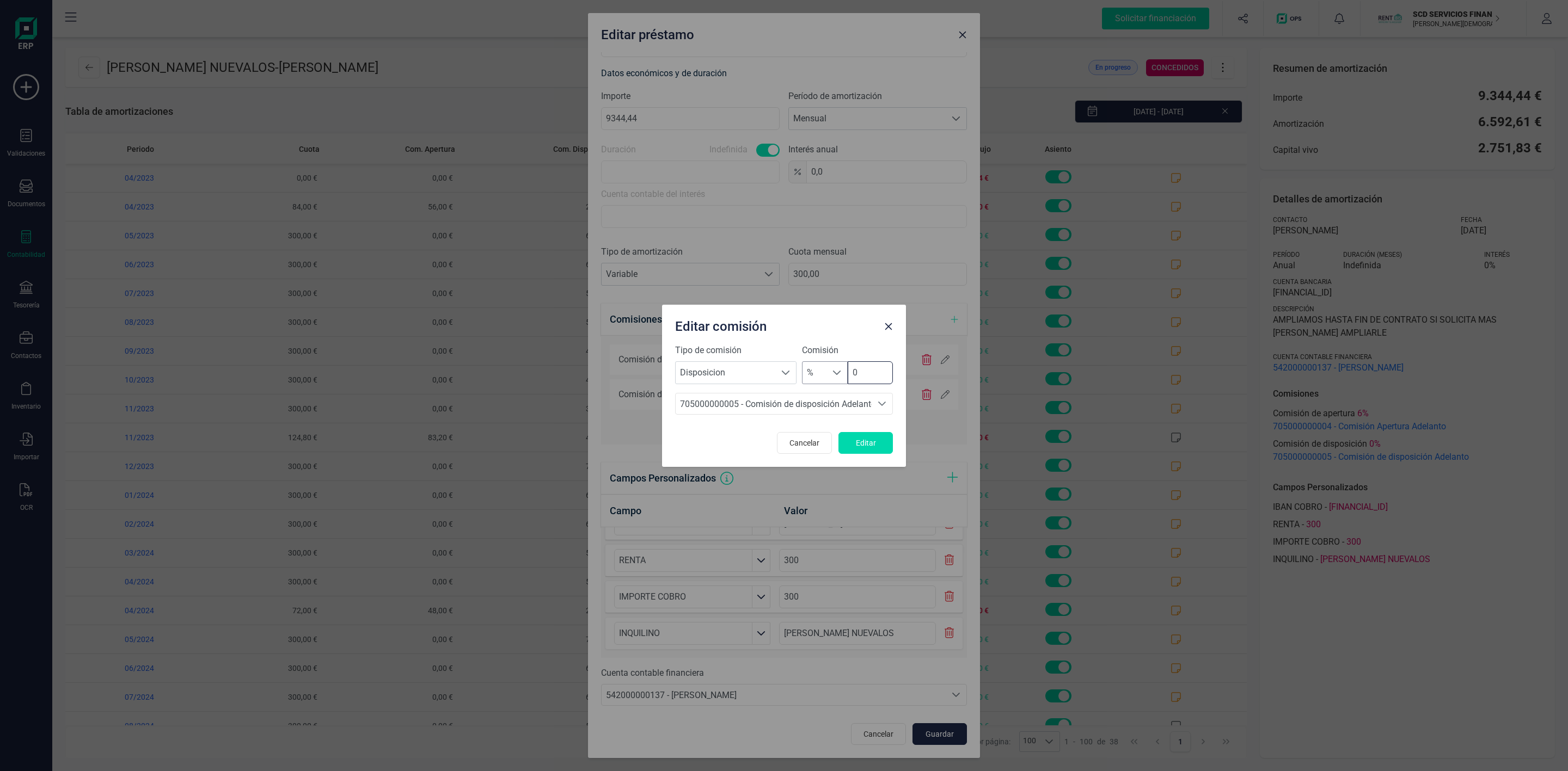
drag, startPoint x: 828, startPoint y: 374, endPoint x: 820, endPoint y: 374, distance: 8.0
click at [820, 374] on div "% % 0" at bounding box center [847, 372] width 91 height 23
type input "4"
click at [860, 448] on button "Editar" at bounding box center [866, 442] width 55 height 22
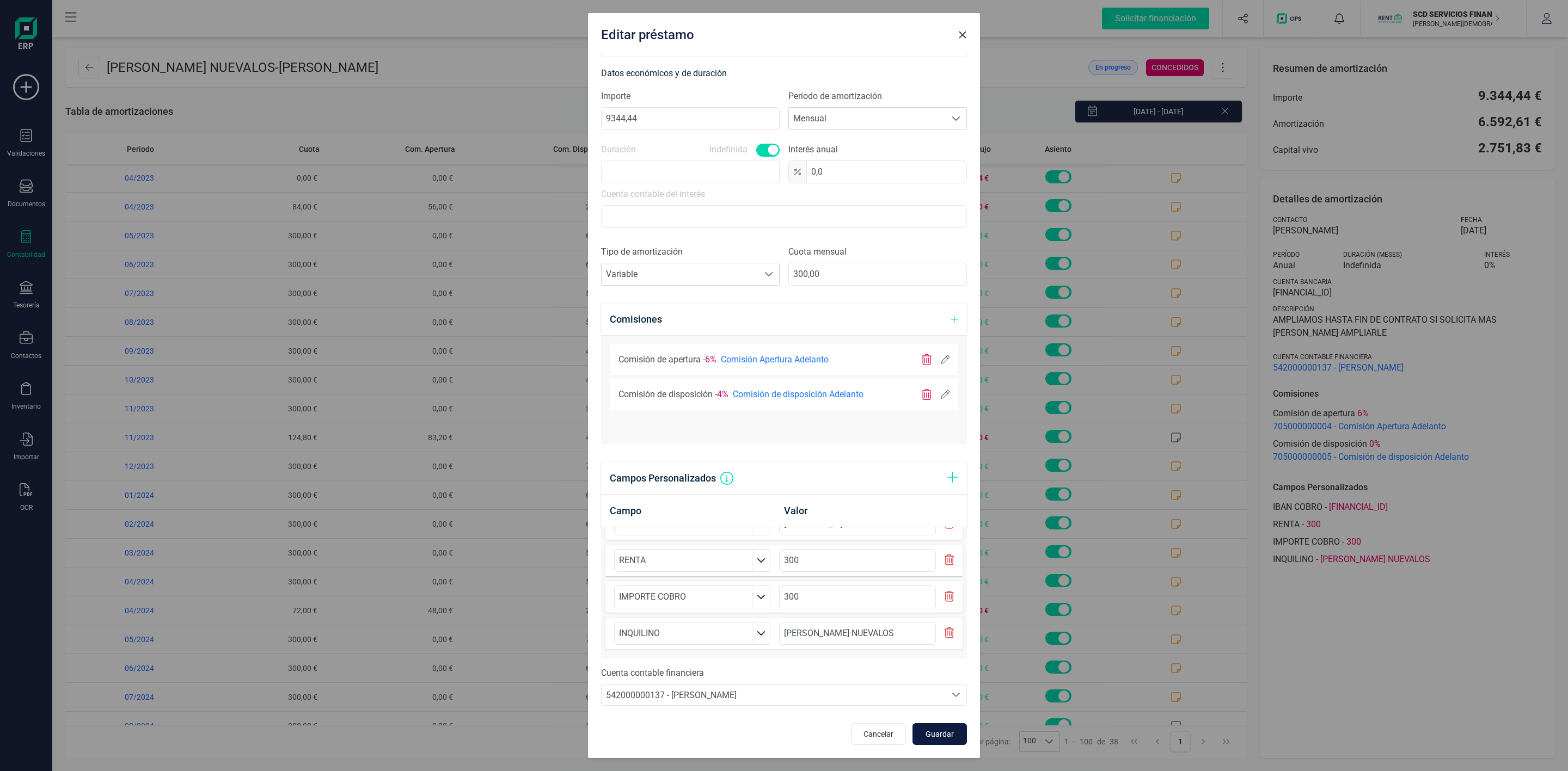
click at [934, 738] on span "Guardar" at bounding box center [939, 734] width 29 height 11
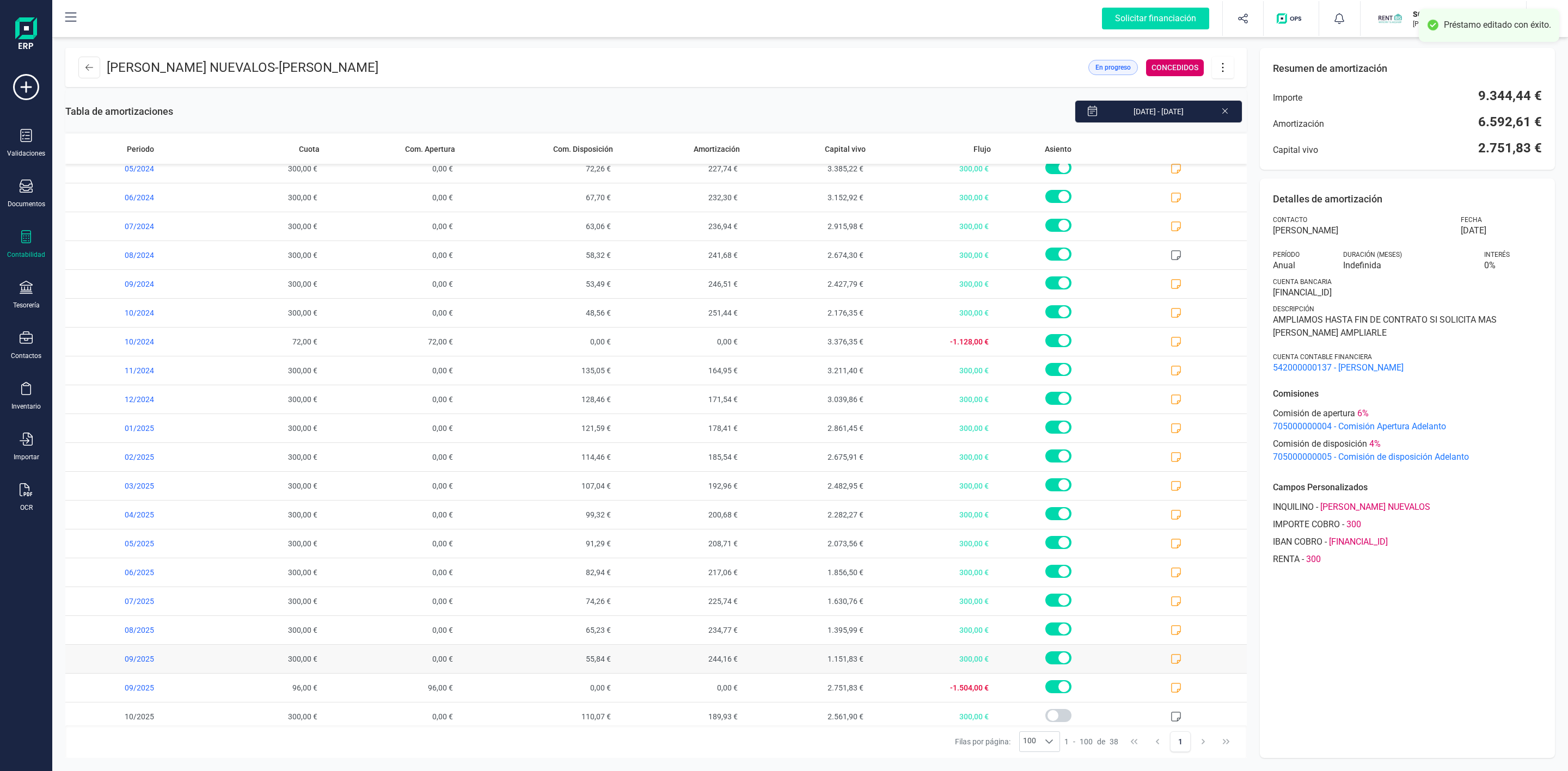
scroll to position [544, 0]
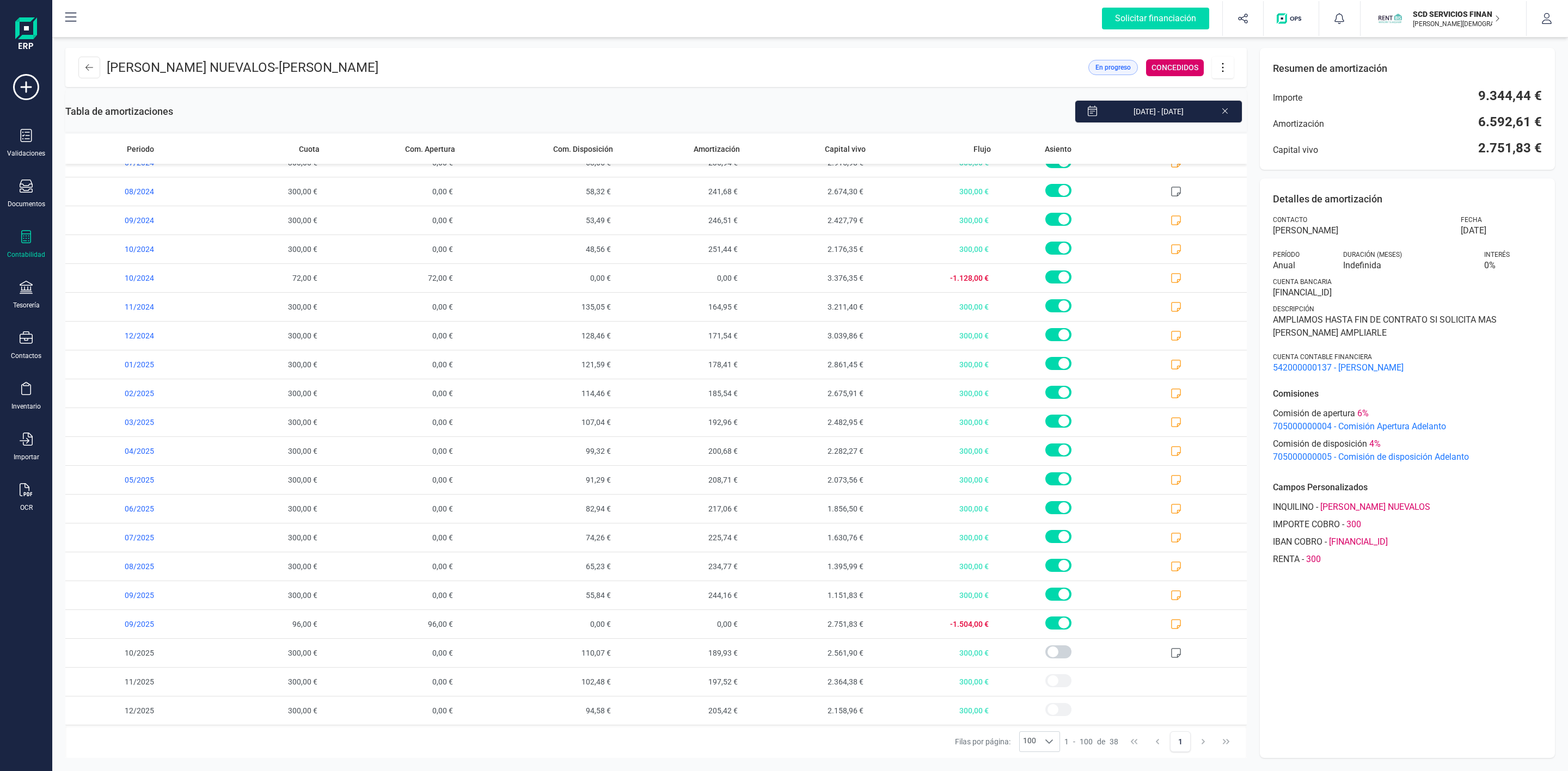
click at [23, 281] on div "Validaciones Documentos Documentos Presupuestos Pedidos Albaranes Facturas Fact…" at bounding box center [26, 298] width 43 height 447
click at [25, 287] on icon at bounding box center [26, 287] width 13 height 13
click at [118, 256] on span "Remesas" at bounding box center [114, 257] width 59 height 13
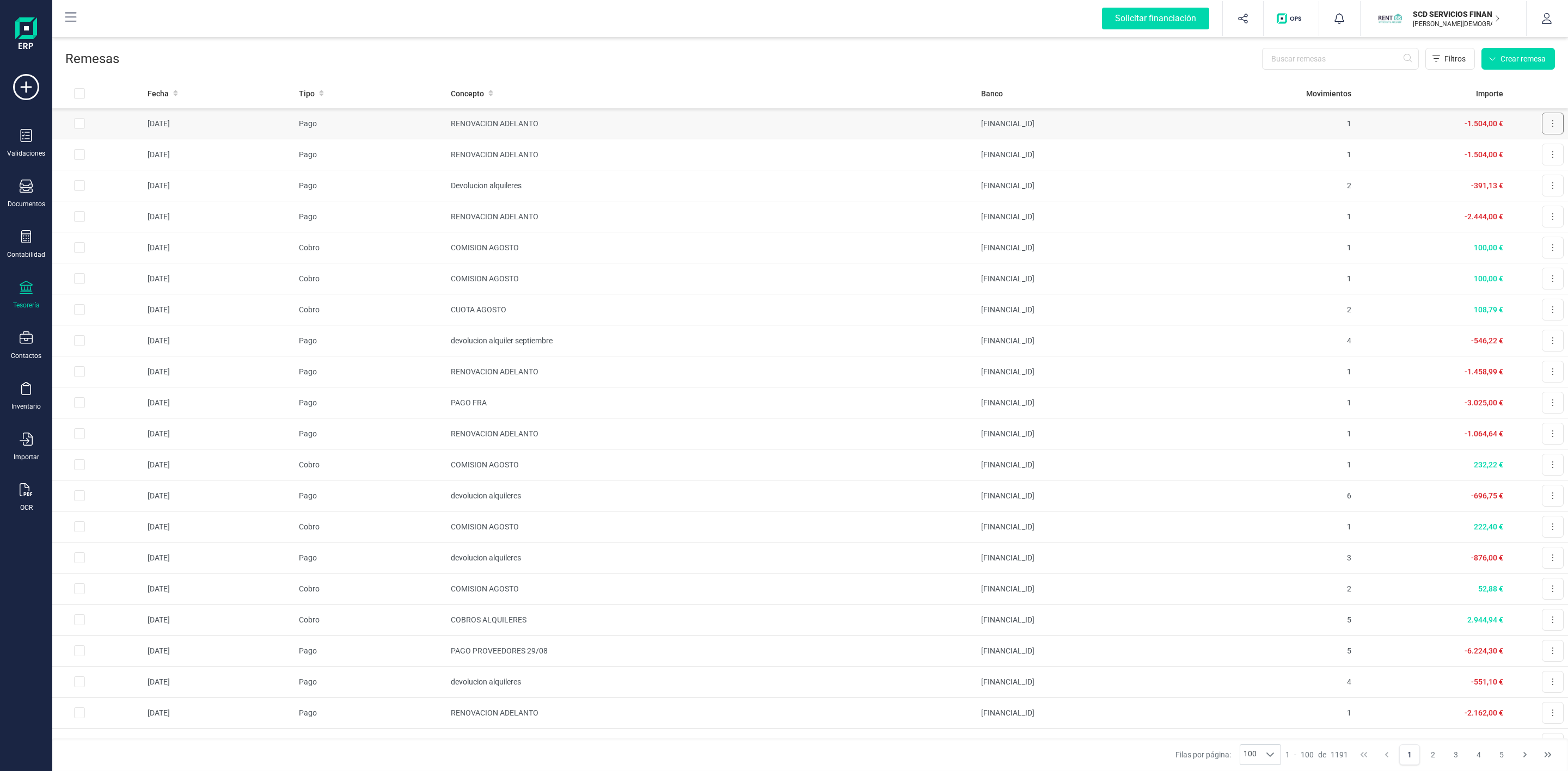
click at [1548, 124] on button at bounding box center [1552, 123] width 22 height 22
click at [1506, 149] on span "Descargar documento" at bounding box center [1517, 151] width 75 height 11
